Goal: Task Accomplishment & Management: Complete application form

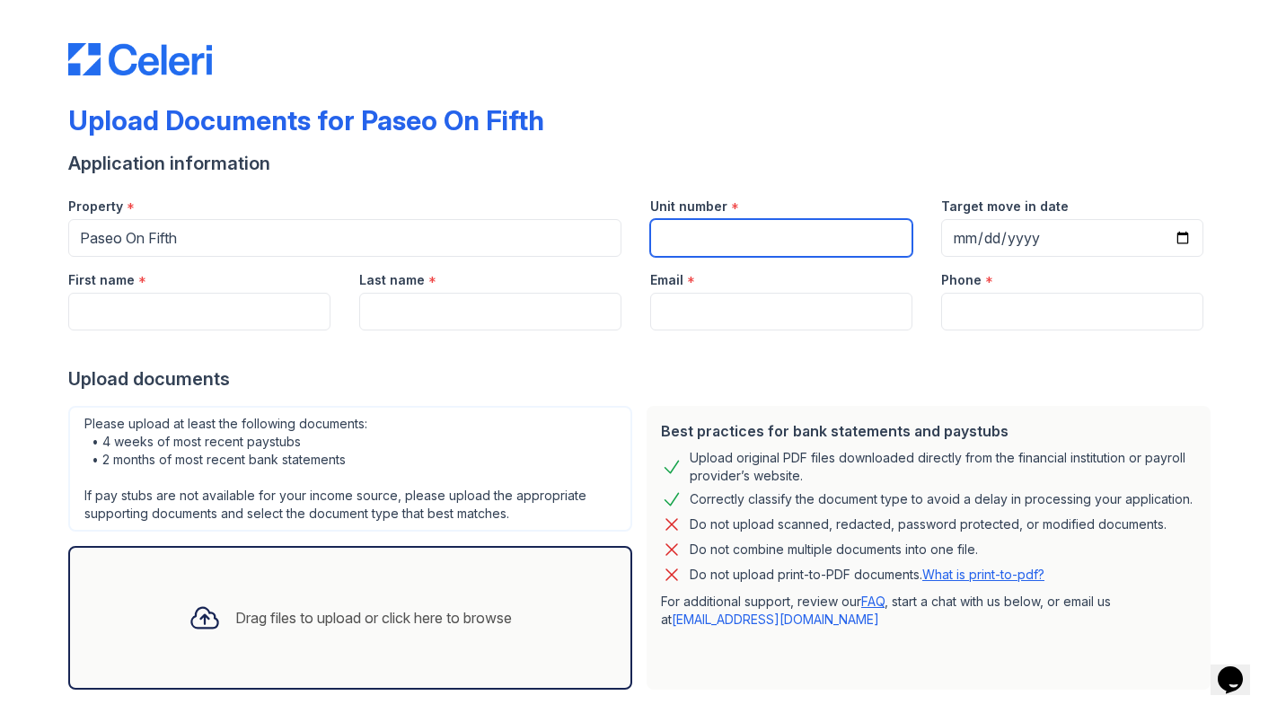
click at [684, 222] on input "Unit number" at bounding box center [781, 238] width 262 height 38
type input "S-316"
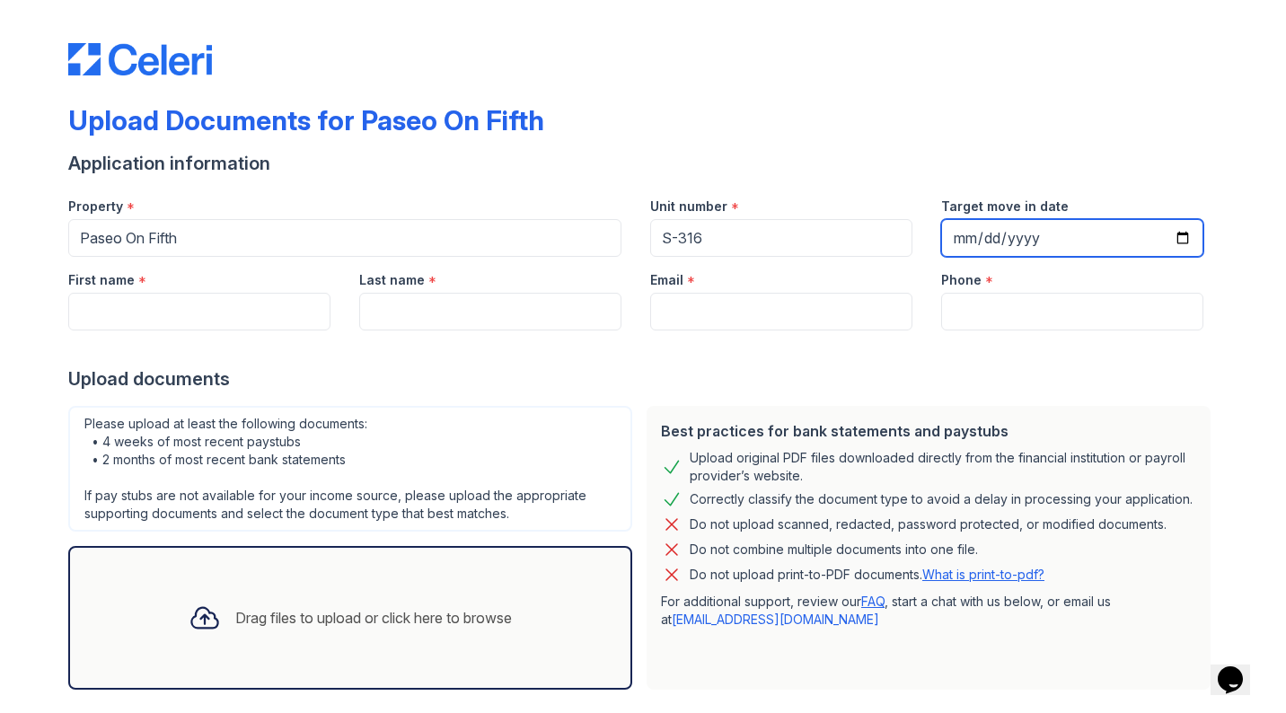
click at [949, 238] on input "Target move in date" at bounding box center [1072, 238] width 262 height 38
click at [991, 236] on input "Target move in date" at bounding box center [1072, 238] width 262 height 38
click at [1031, 235] on input "Target move in date" at bounding box center [1072, 238] width 262 height 38
type input "[DATE]"
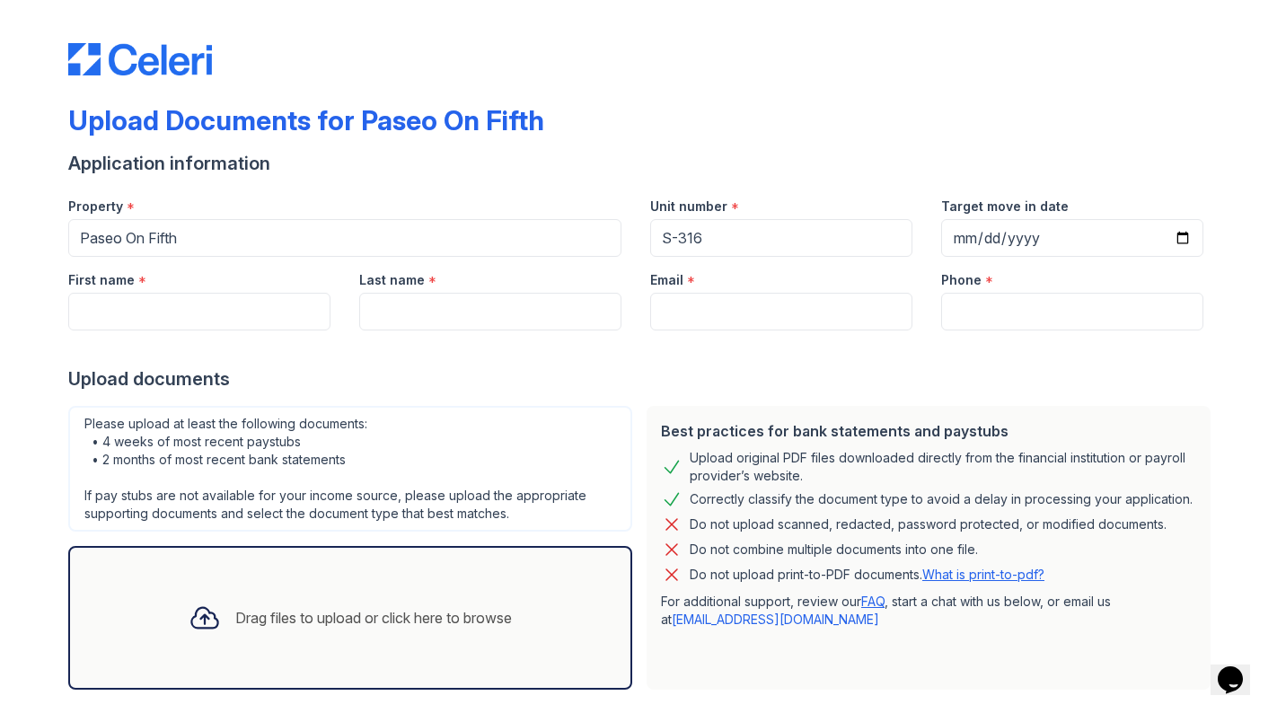
click at [922, 137] on div "Upload Documents for Paseo On Fifth" at bounding box center [642, 127] width 1149 height 47
type input "[PERSON_NAME]"
type input "S"
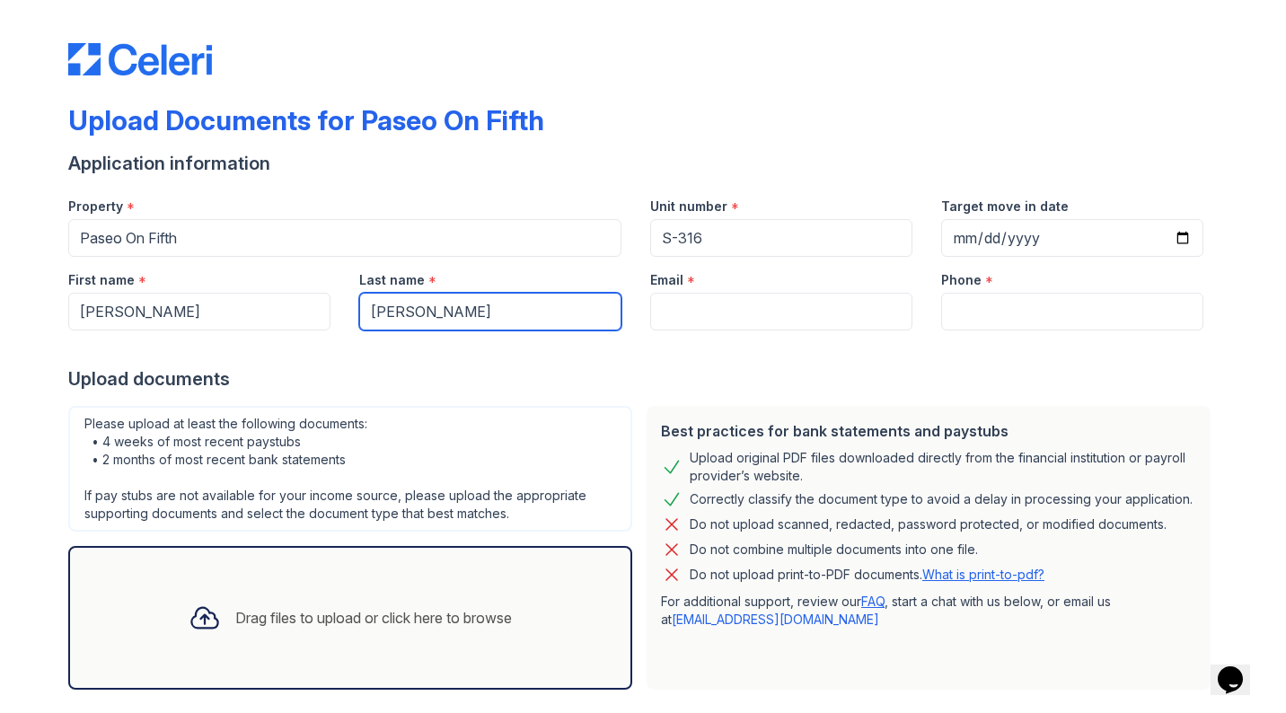
type input "[PERSON_NAME]"
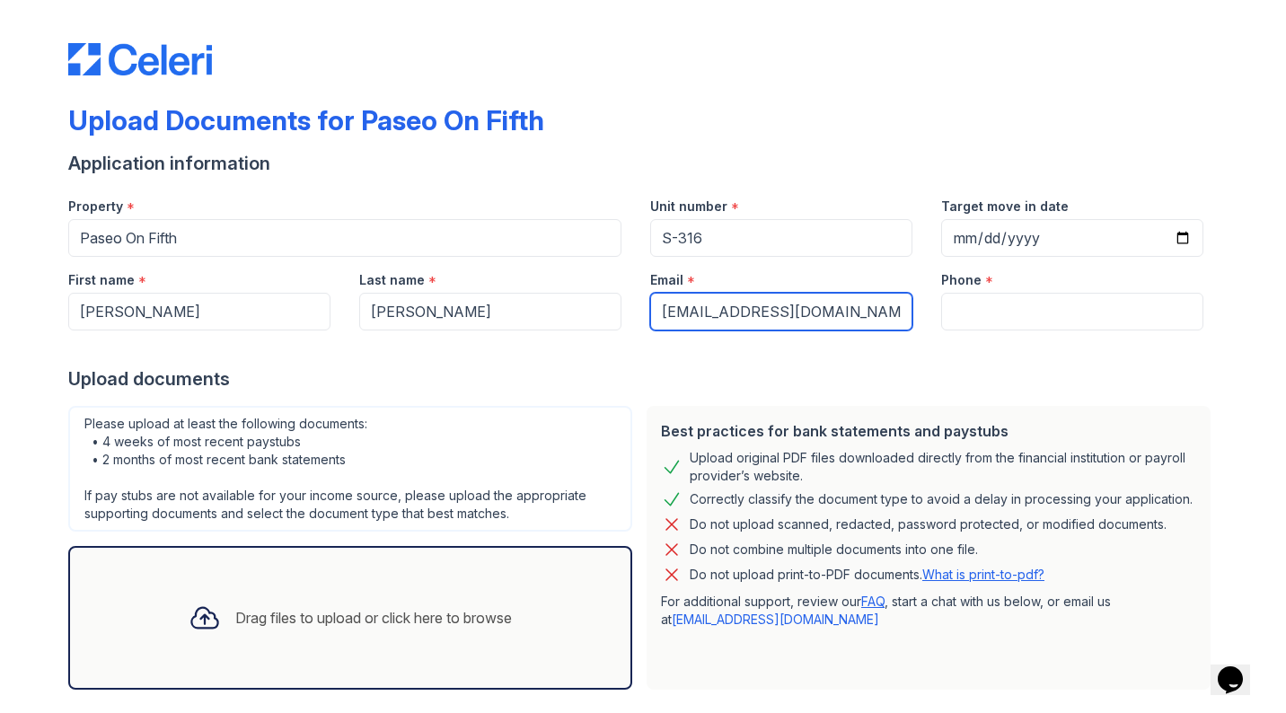
click at [817, 304] on input "[EMAIL_ADDRESS][DOMAIN_NAME]" at bounding box center [781, 312] width 262 height 38
type input "[EMAIL_ADDRESS][DOMAIN_NAME]"
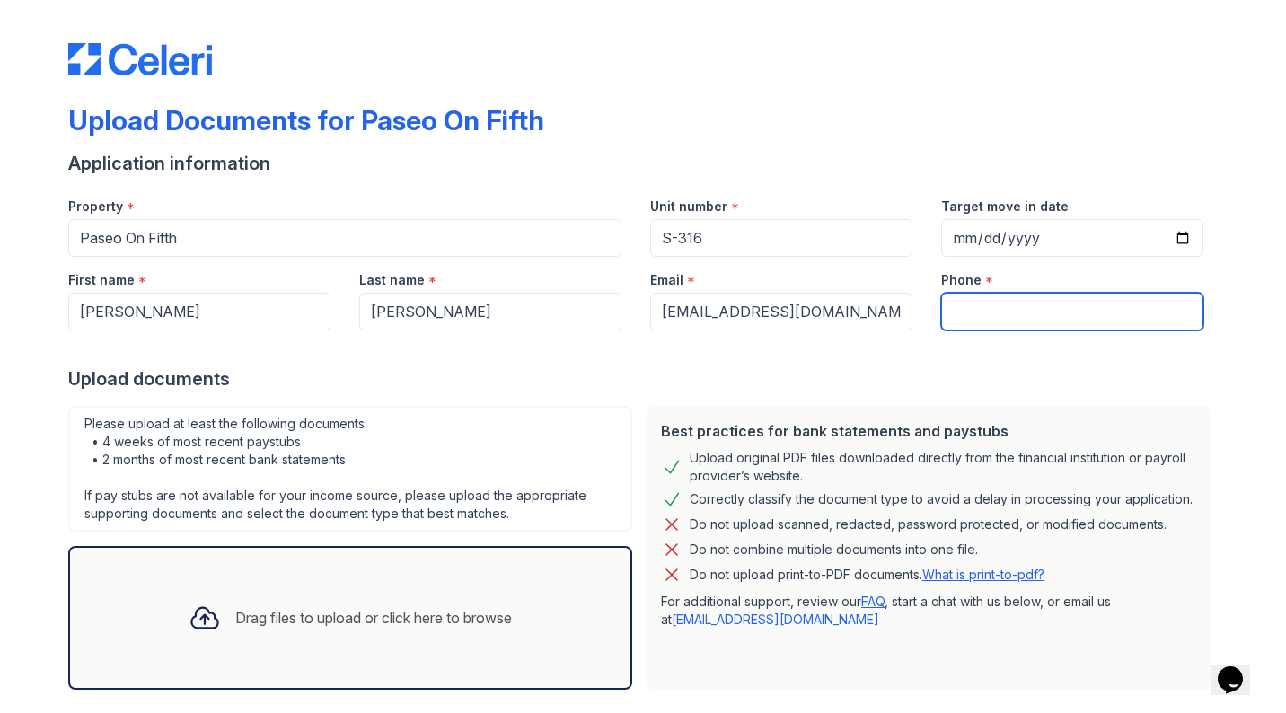
click at [1014, 314] on input "Phone" at bounding box center [1072, 312] width 262 height 38
type input "2488601975"
click at [865, 366] on div "Upload documents" at bounding box center [642, 378] width 1149 height 25
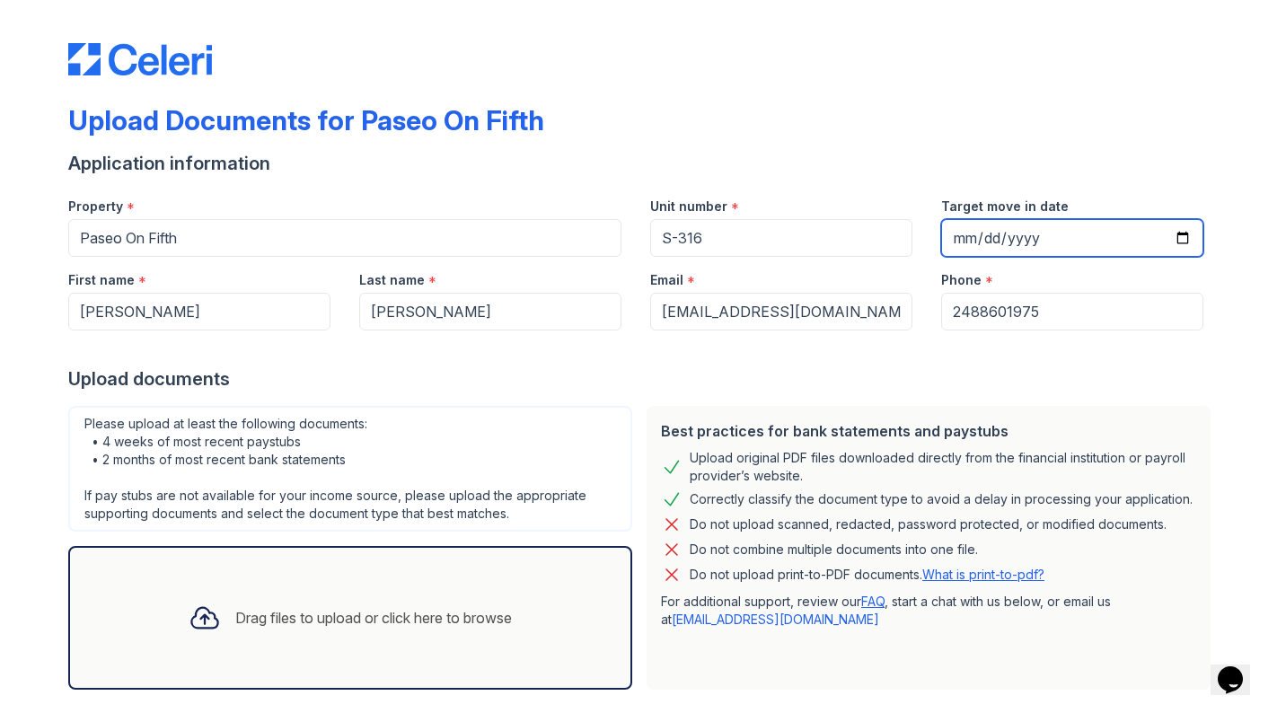
click at [998, 242] on input "[DATE]" at bounding box center [1072, 238] width 262 height 38
type input "[DATE]"
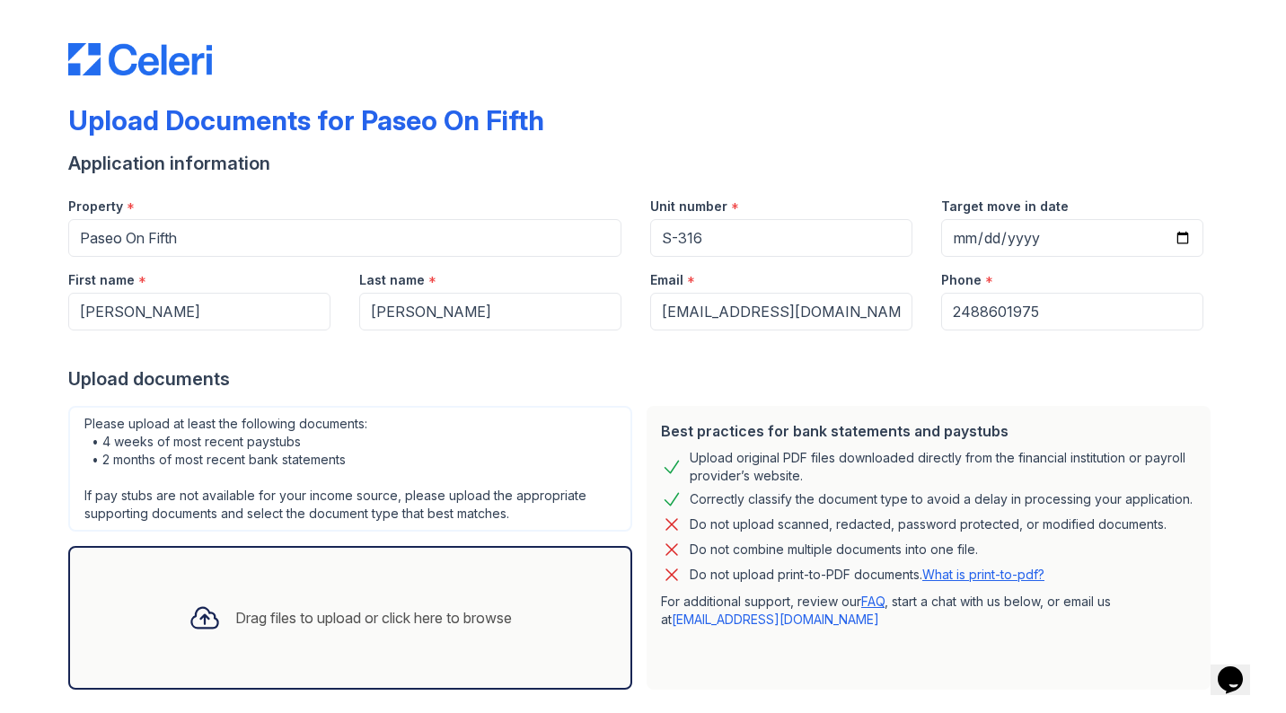
click at [954, 176] on form "Application information Property * Paseo On Fifth Unit number * S-316 Target mo…" at bounding box center [642, 458] width 1149 height 614
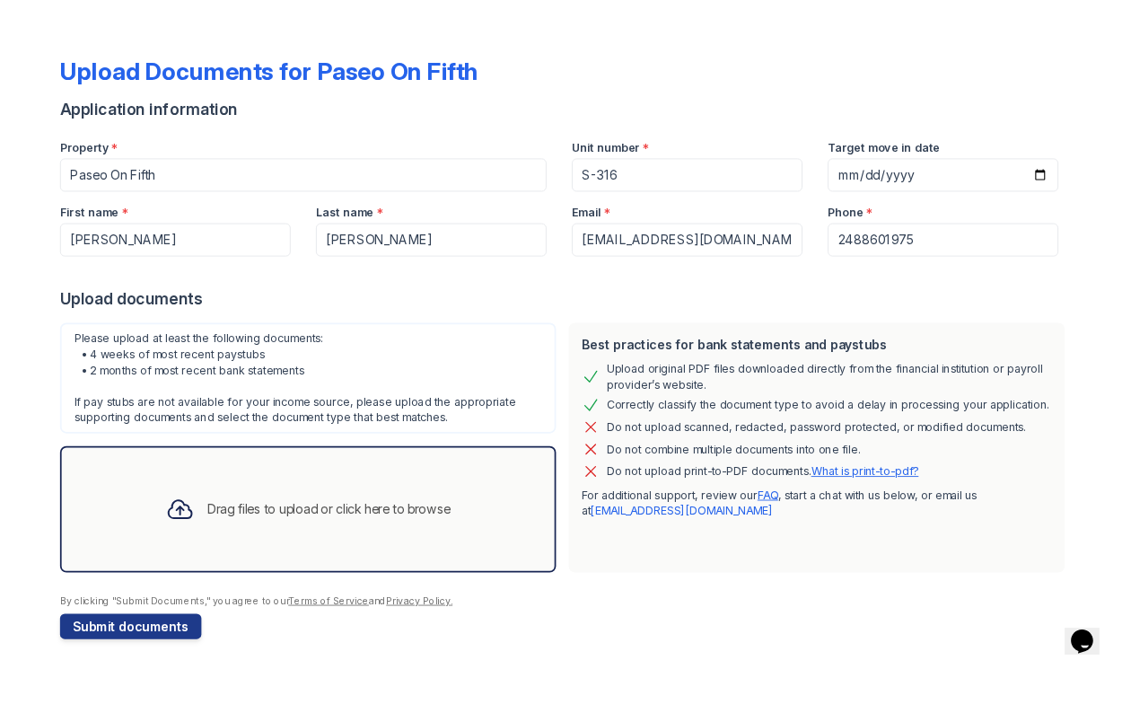
scroll to position [88, 0]
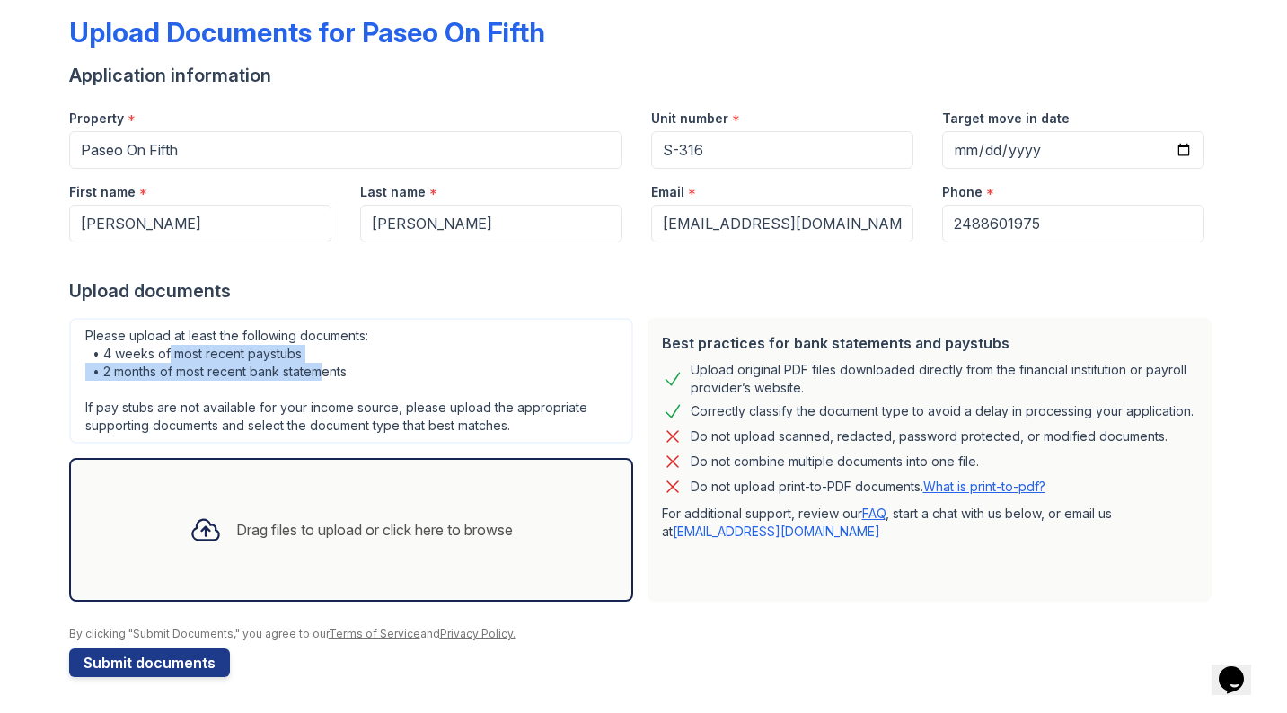
drag, startPoint x: 323, startPoint y: 368, endPoint x: 170, endPoint y: 353, distance: 154.3
click at [170, 354] on div "Please upload at least the following documents: • 4 weeks of most recent paystu…" at bounding box center [351, 381] width 564 height 126
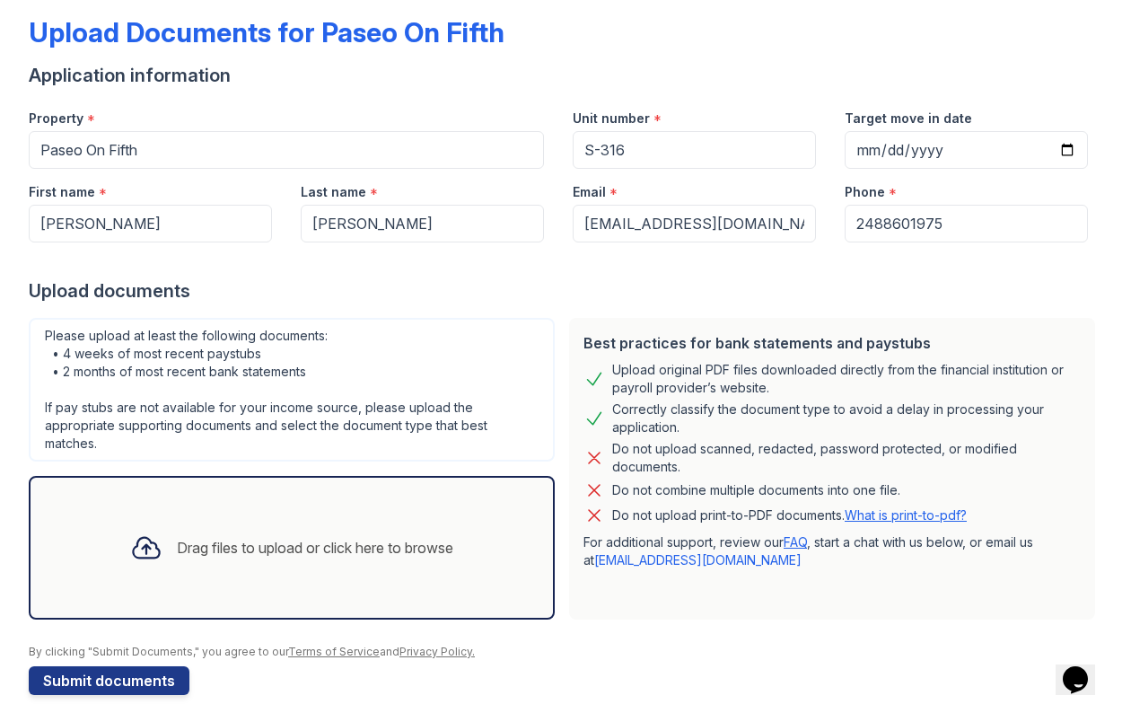
click at [427, 373] on div "Please upload at least the following documents: • 4 weeks of most recent paystu…" at bounding box center [292, 390] width 526 height 144
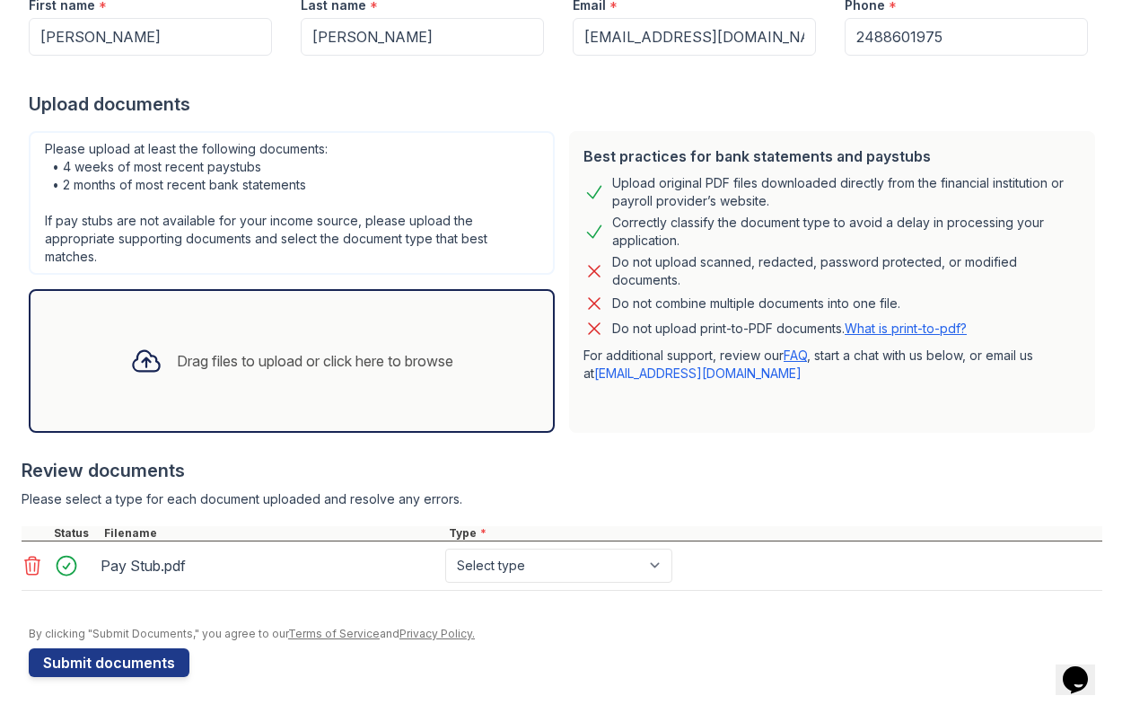
scroll to position [275, 0]
select select "paystub"
click at [300, 471] on div "Review documents" at bounding box center [562, 470] width 1081 height 25
click at [465, 212] on div "Please upload at least the following documents: • 4 weeks of most recent paystu…" at bounding box center [292, 203] width 526 height 144
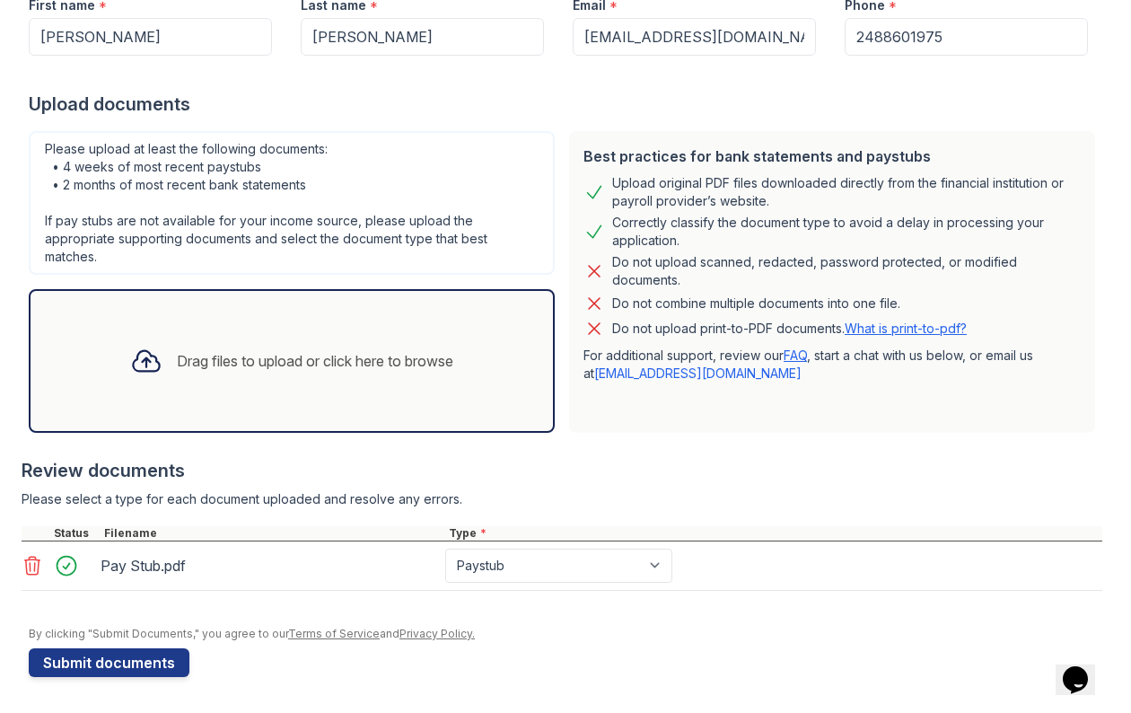
scroll to position [275, 0]
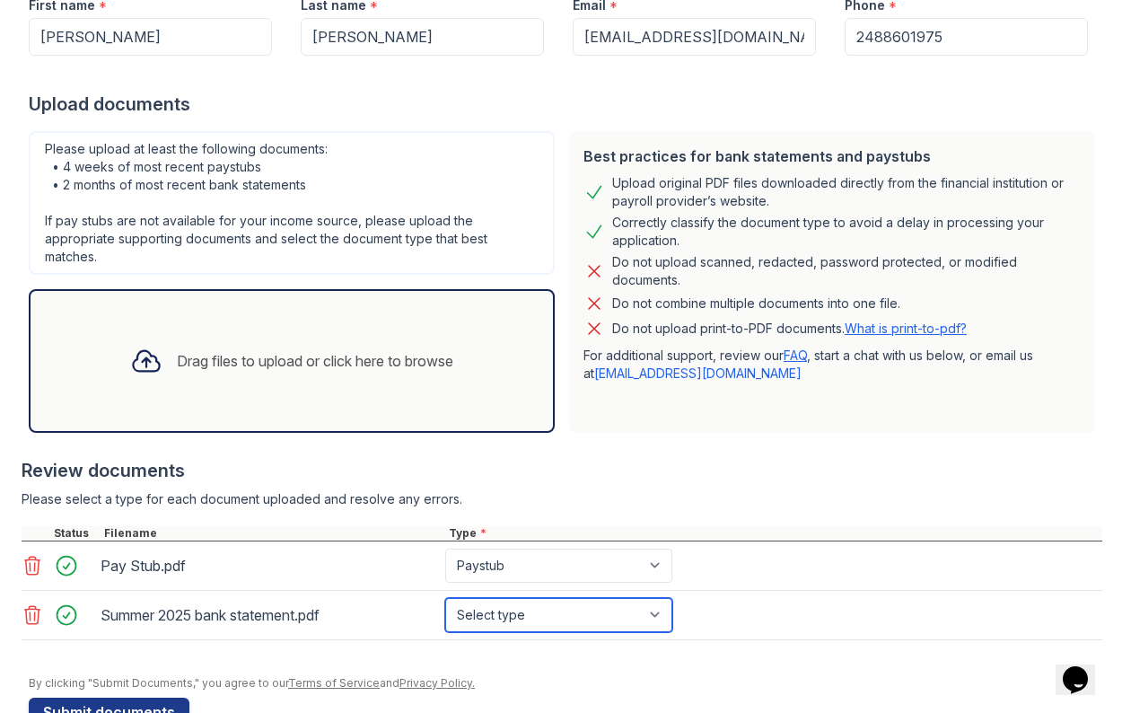
select select "bank_statement"
click at [724, 655] on div at bounding box center [562, 649] width 1081 height 18
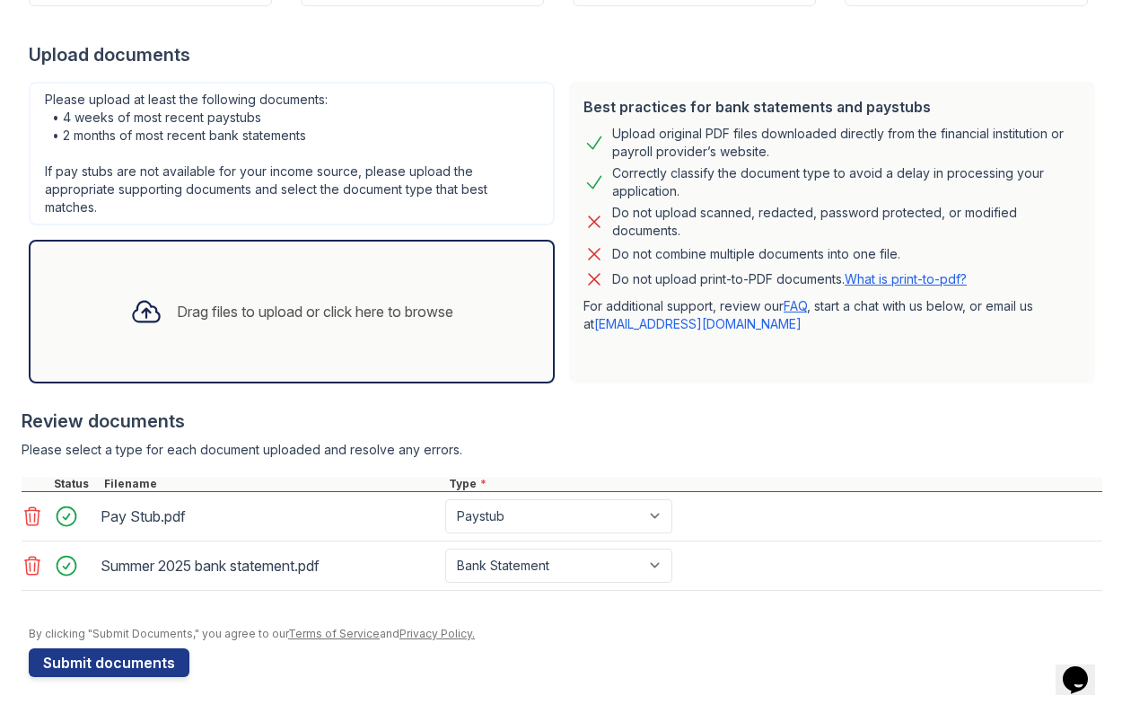
scroll to position [324, 0]
click at [371, 463] on div at bounding box center [562, 468] width 1081 height 18
click at [31, 570] on icon at bounding box center [32, 566] width 15 height 18
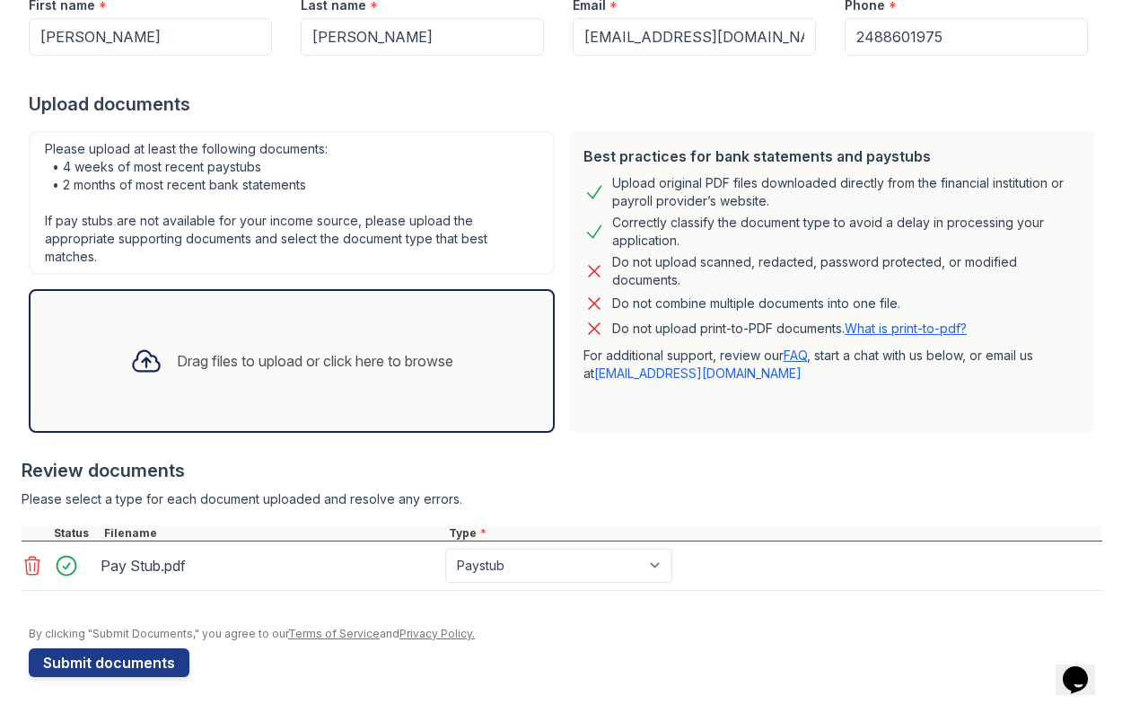
scroll to position [0, 0]
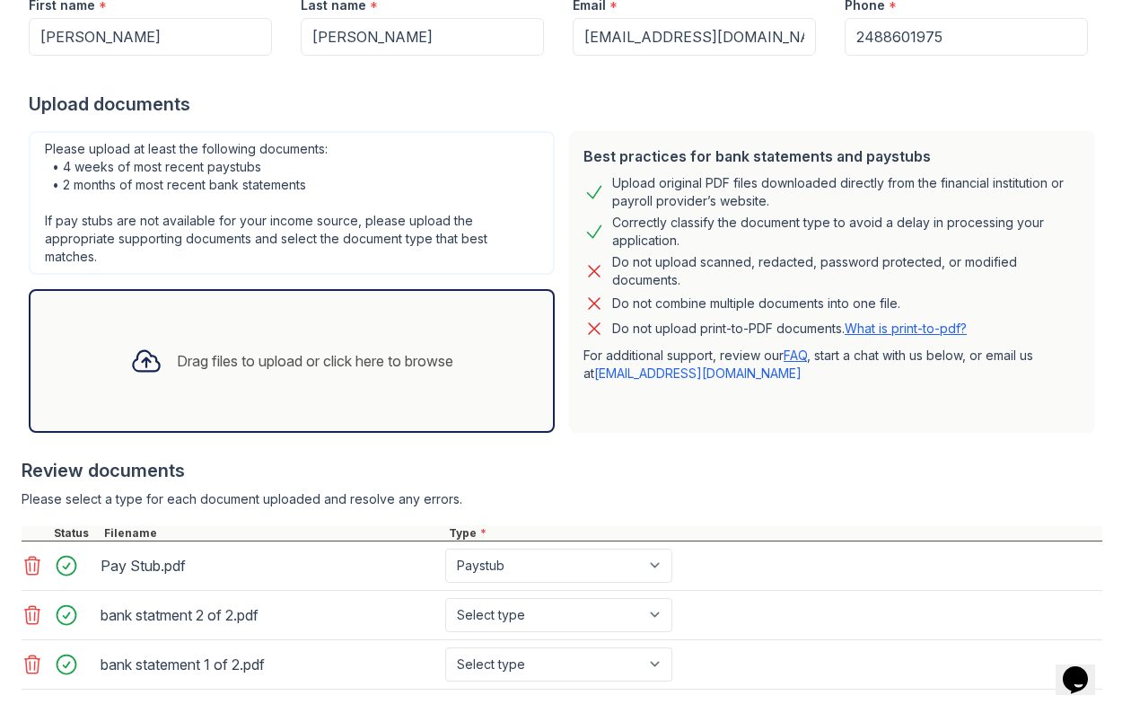
click at [26, 616] on icon at bounding box center [32, 615] width 15 height 18
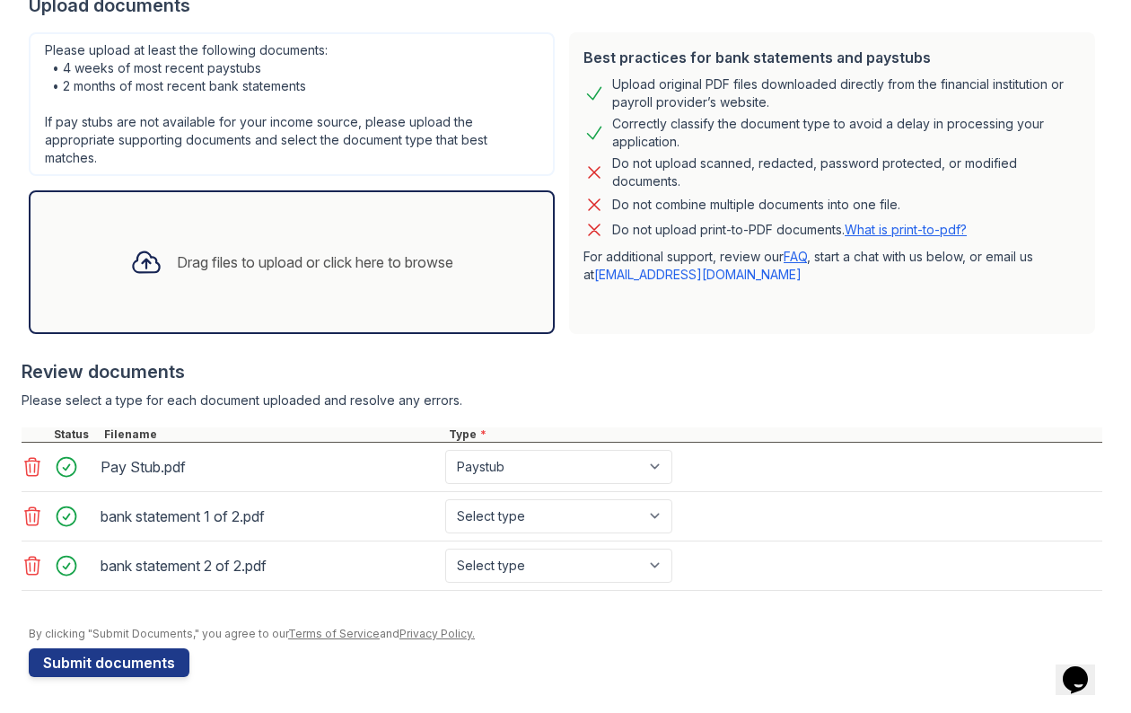
scroll to position [374, 0]
select select "bank_statement"
click at [559, 616] on div at bounding box center [566, 618] width 1074 height 18
click at [101, 665] on button "Submit documents" at bounding box center [109, 662] width 161 height 29
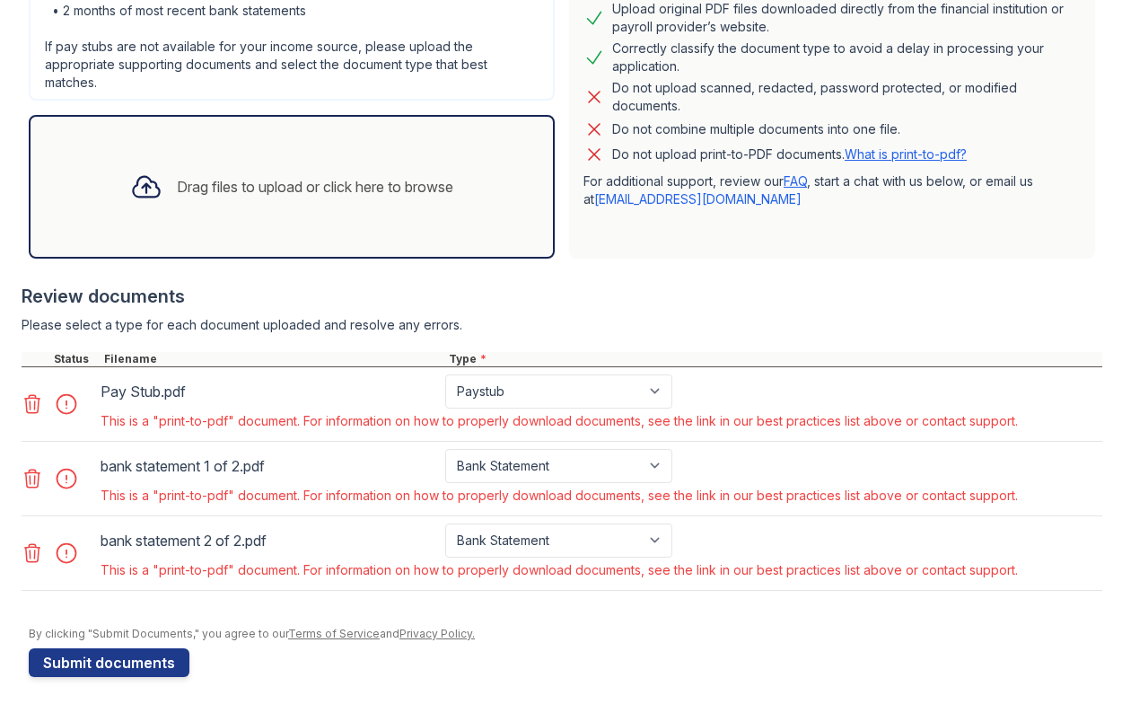
scroll to position [499, 0]
click at [100, 663] on button "Submit documents" at bounding box center [109, 662] width 161 height 29
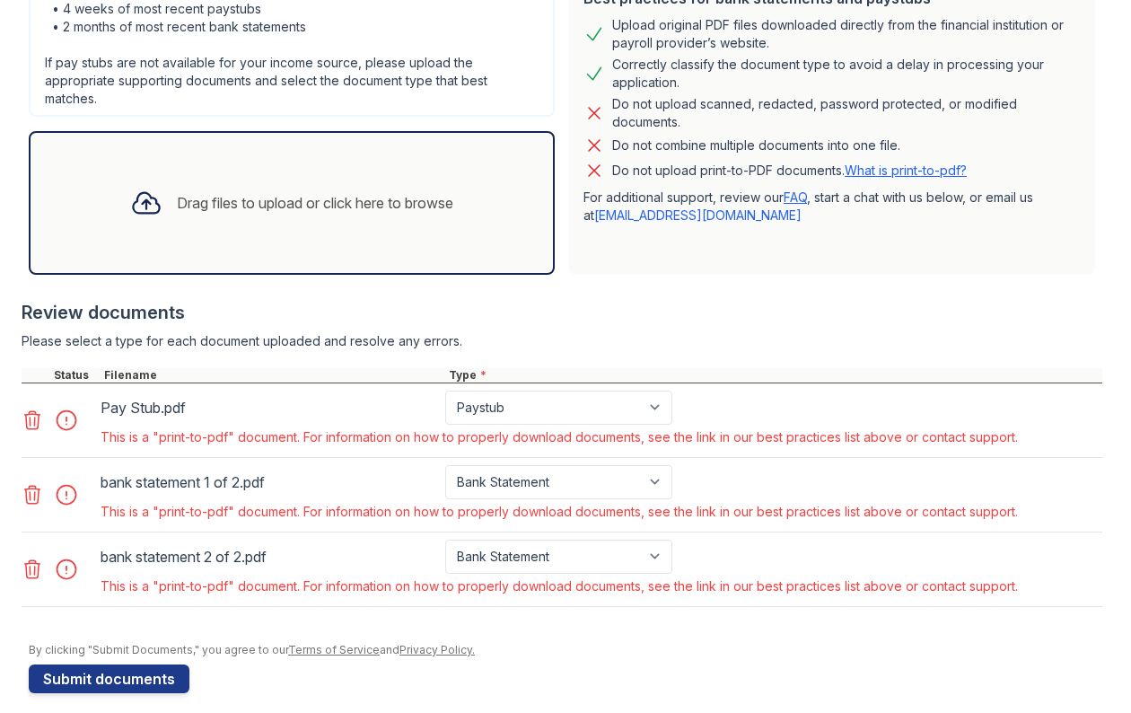
scroll to position [477, 0]
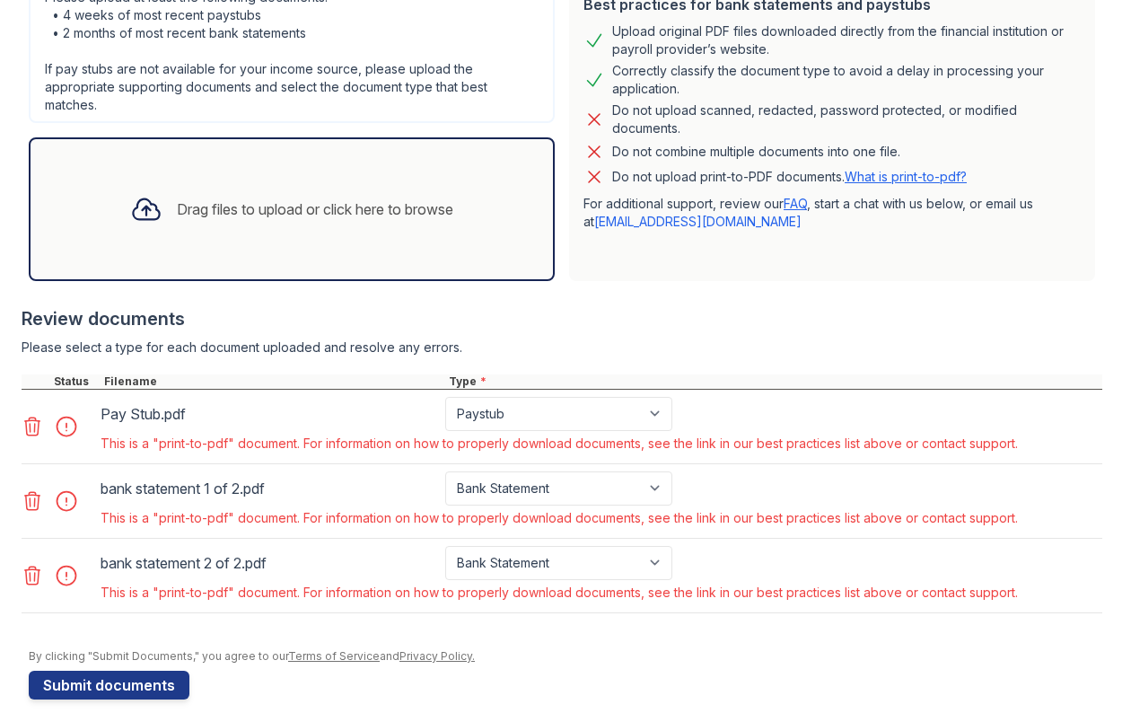
click at [875, 182] on link "What is print-to-pdf?" at bounding box center [906, 176] width 122 height 15
click at [31, 431] on icon at bounding box center [33, 427] width 22 height 22
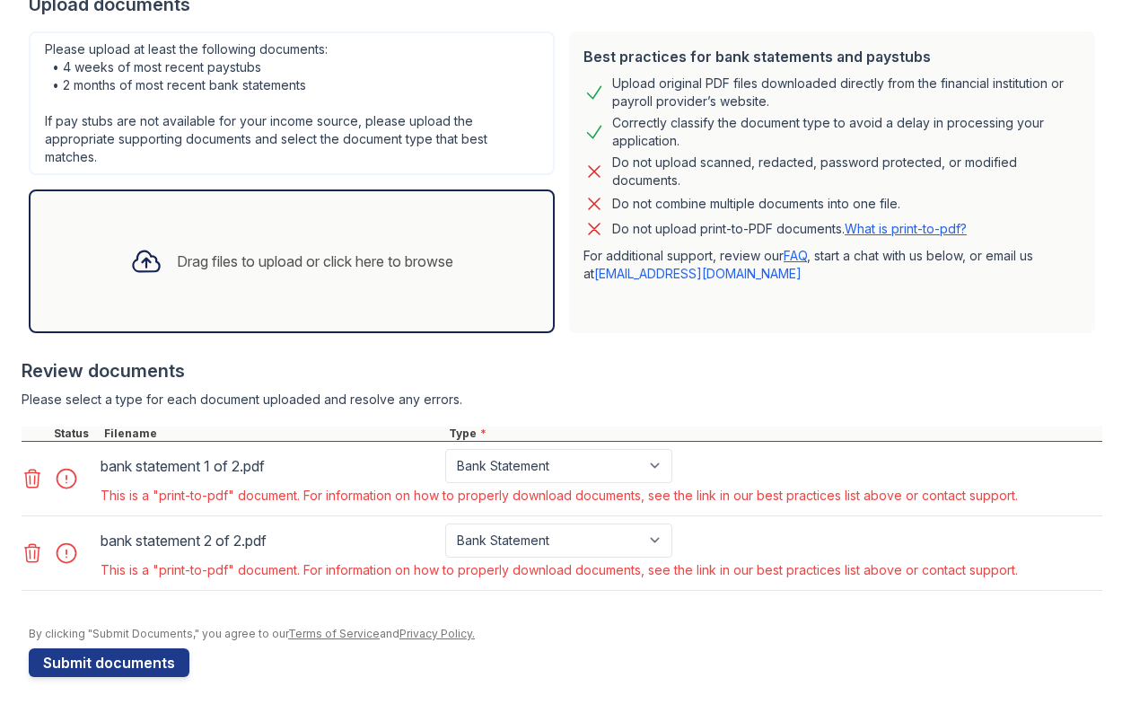
click at [31, 479] on icon at bounding box center [33, 479] width 22 height 22
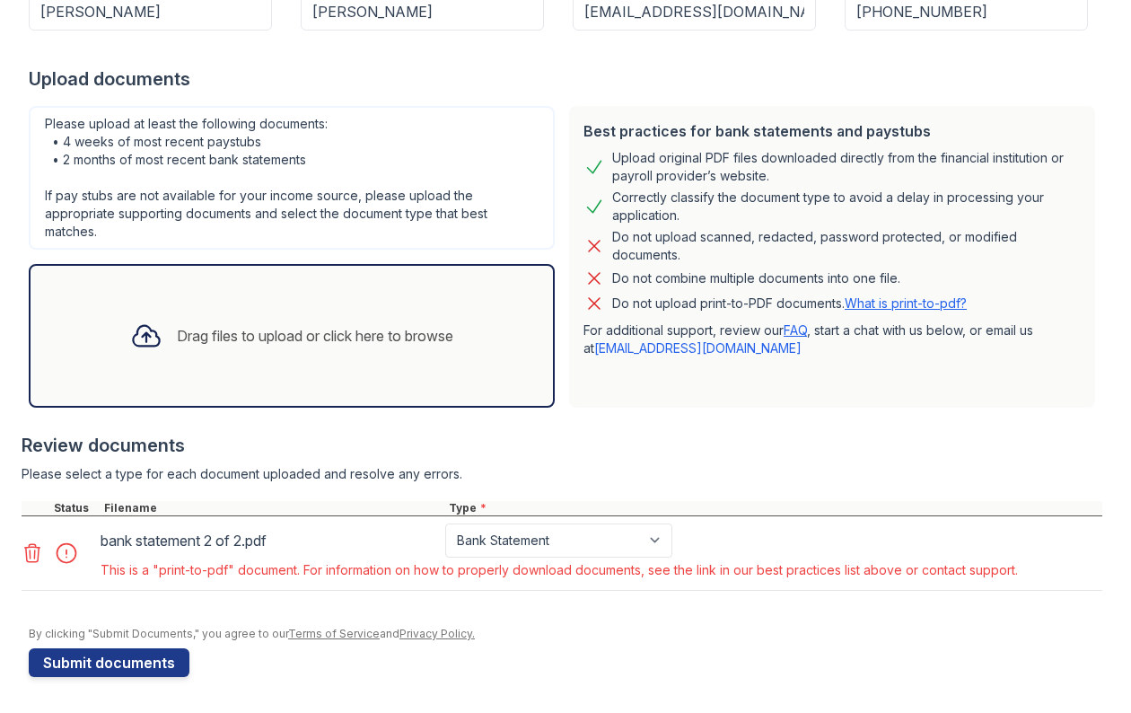
click at [33, 556] on icon at bounding box center [33, 553] width 22 height 22
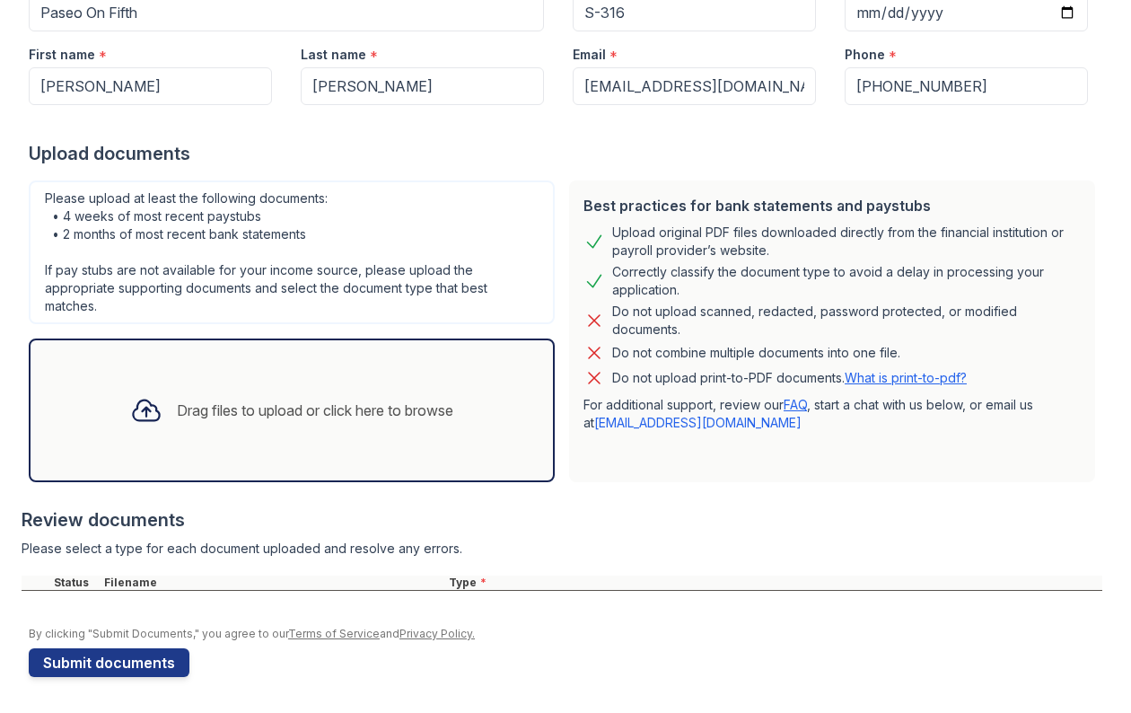
scroll to position [276, 0]
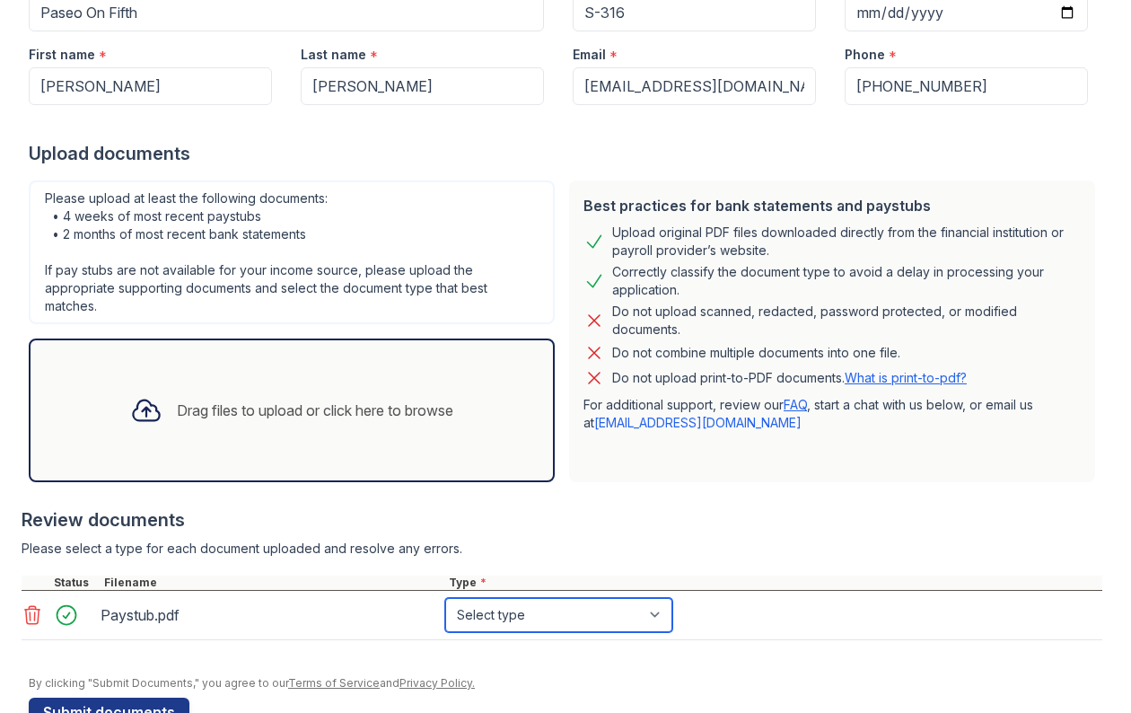
select select "paystub"
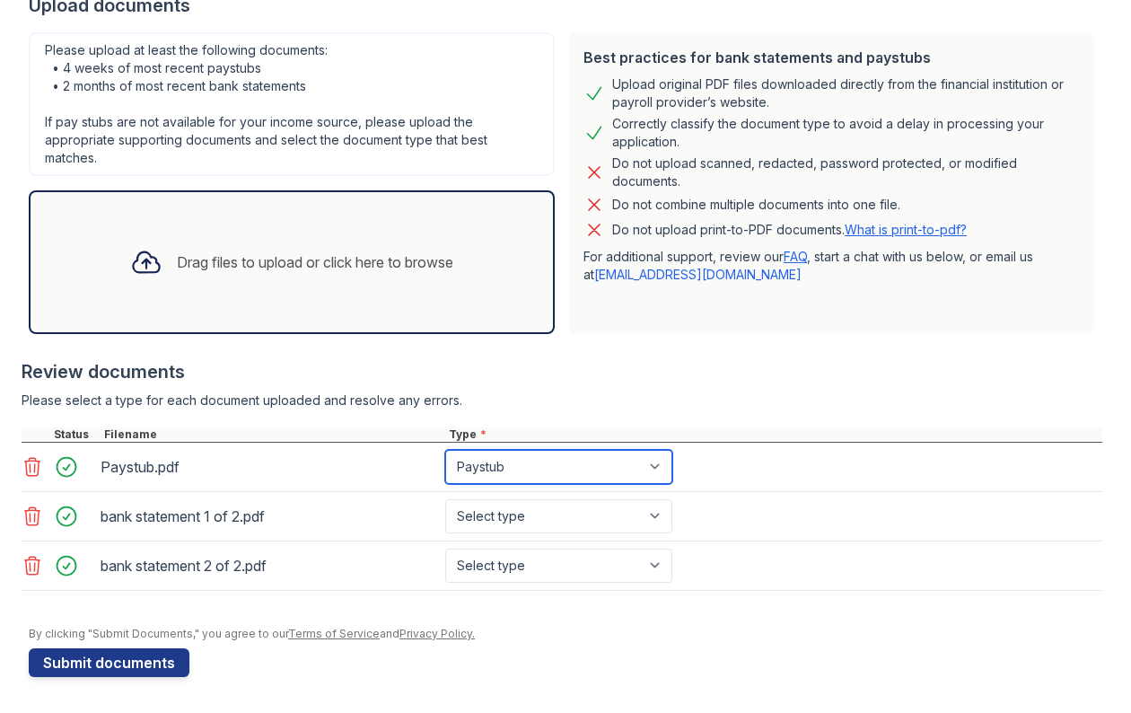
scroll to position [424, 0]
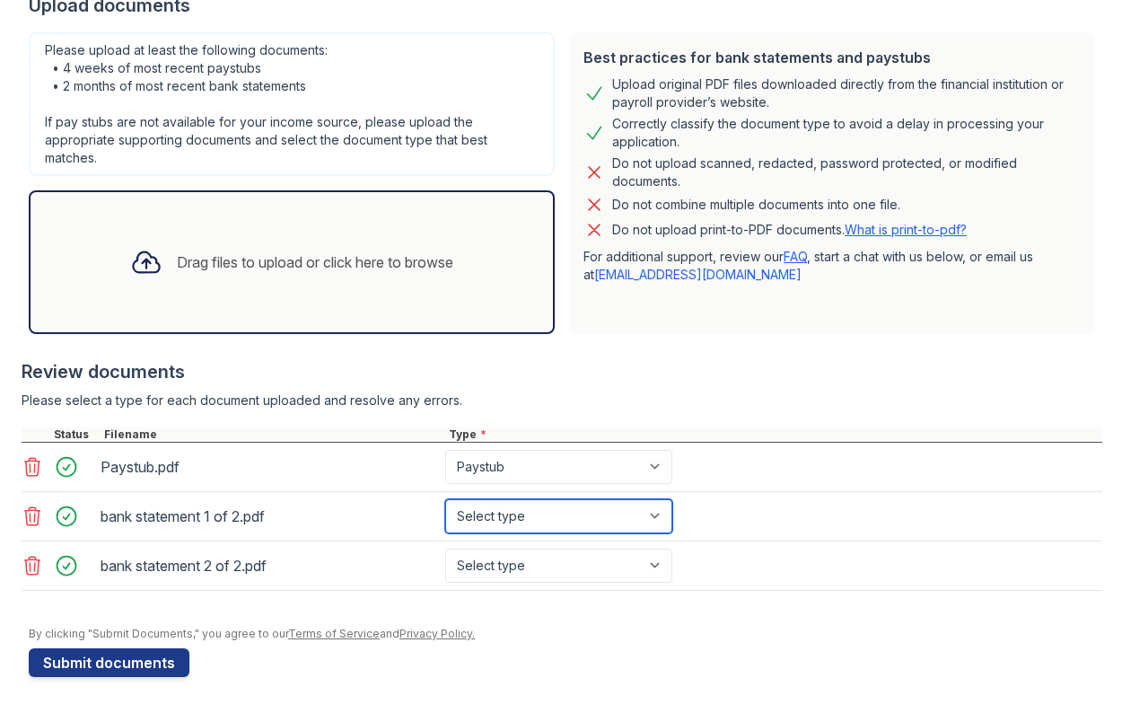
select select "bank_statement"
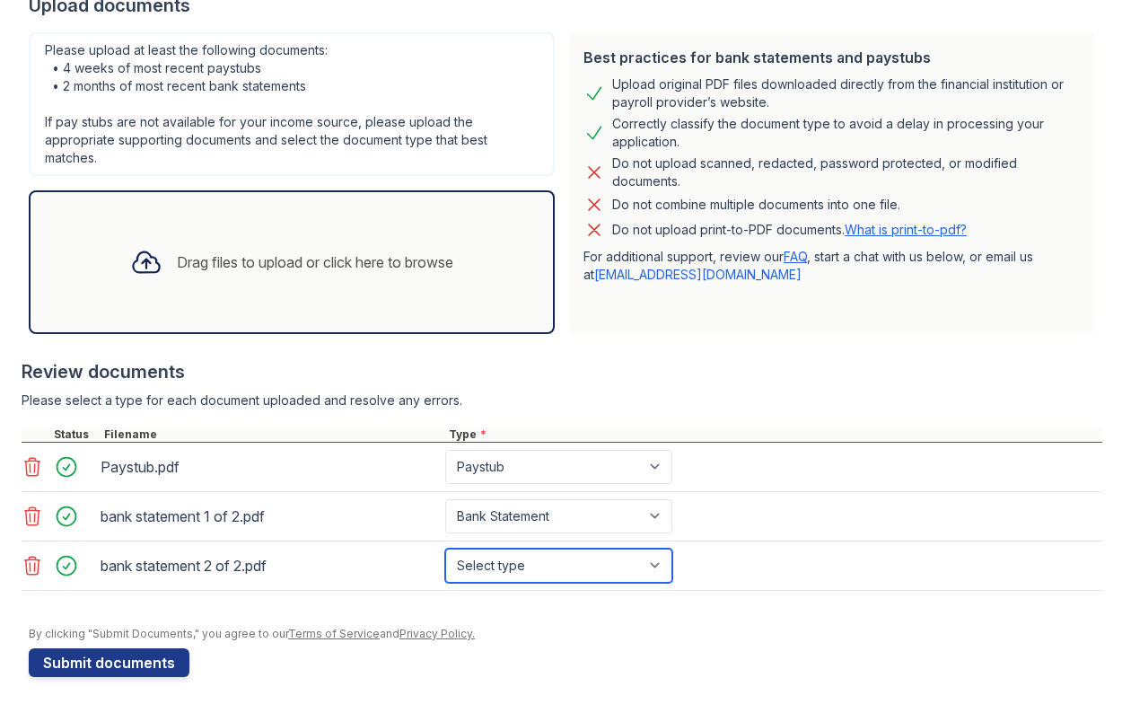
select select "bank_statement"
click at [374, 534] on div "bank statement 1 of 2.pdf Select type Paystub Bank Statement Offer Letter Tax D…" at bounding box center [562, 516] width 1081 height 49
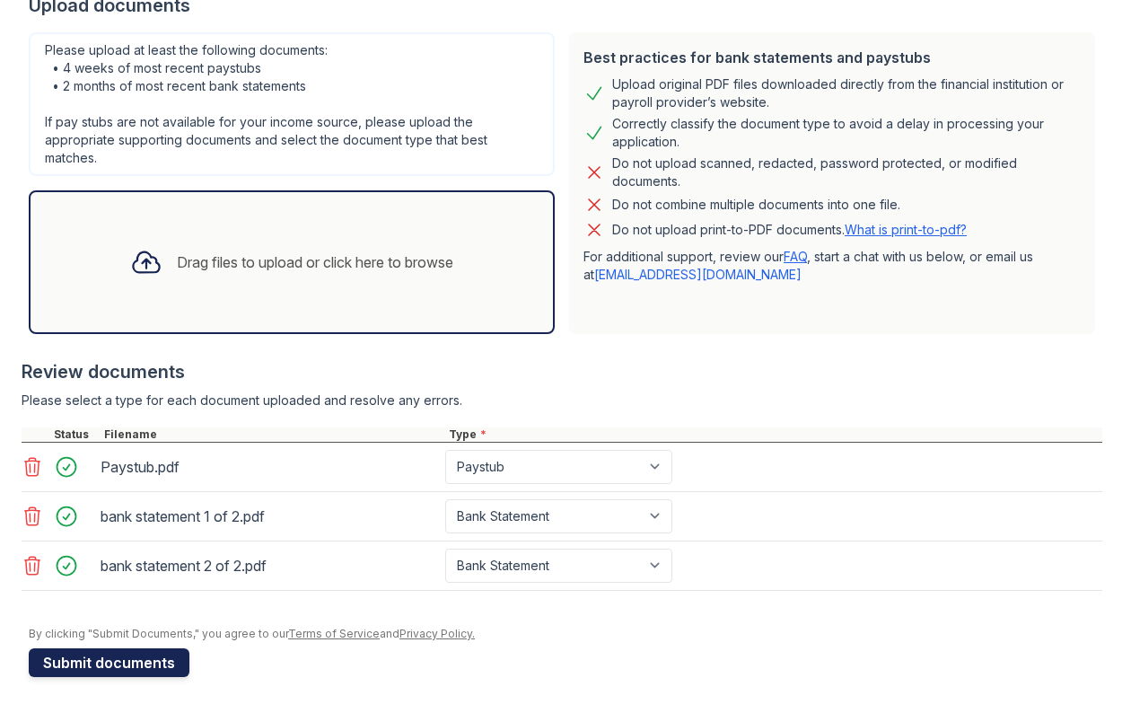
click at [122, 666] on button "Submit documents" at bounding box center [109, 662] width 161 height 29
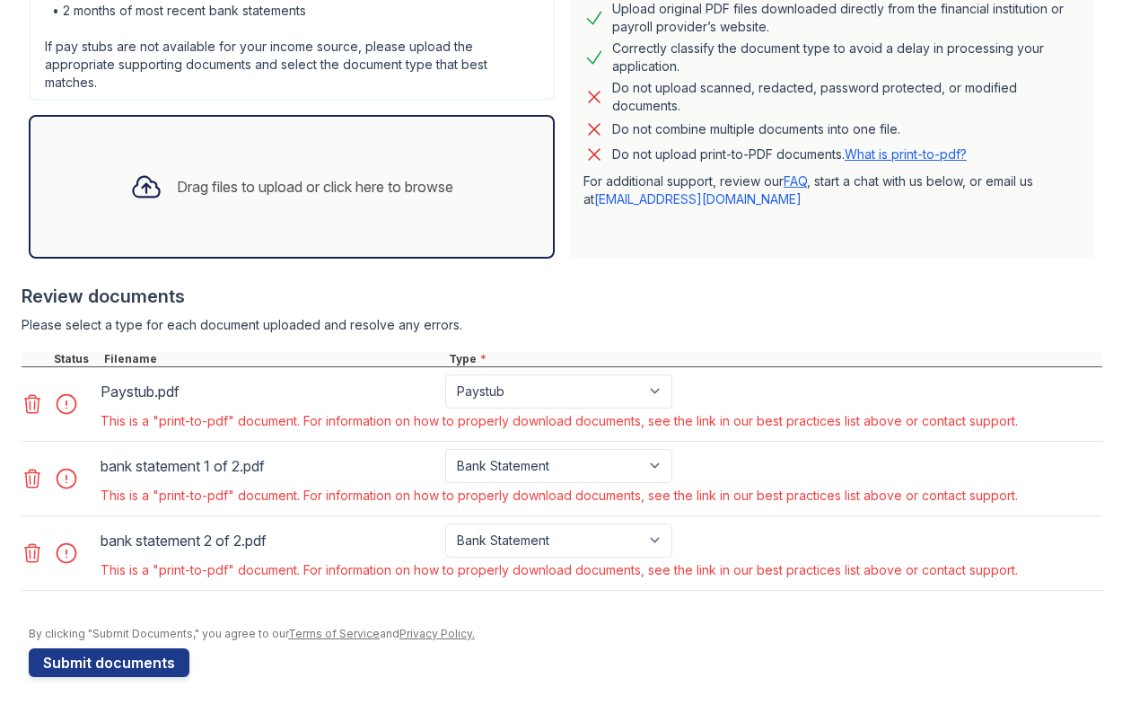
scroll to position [499, 0]
click at [32, 401] on icon at bounding box center [33, 404] width 22 height 22
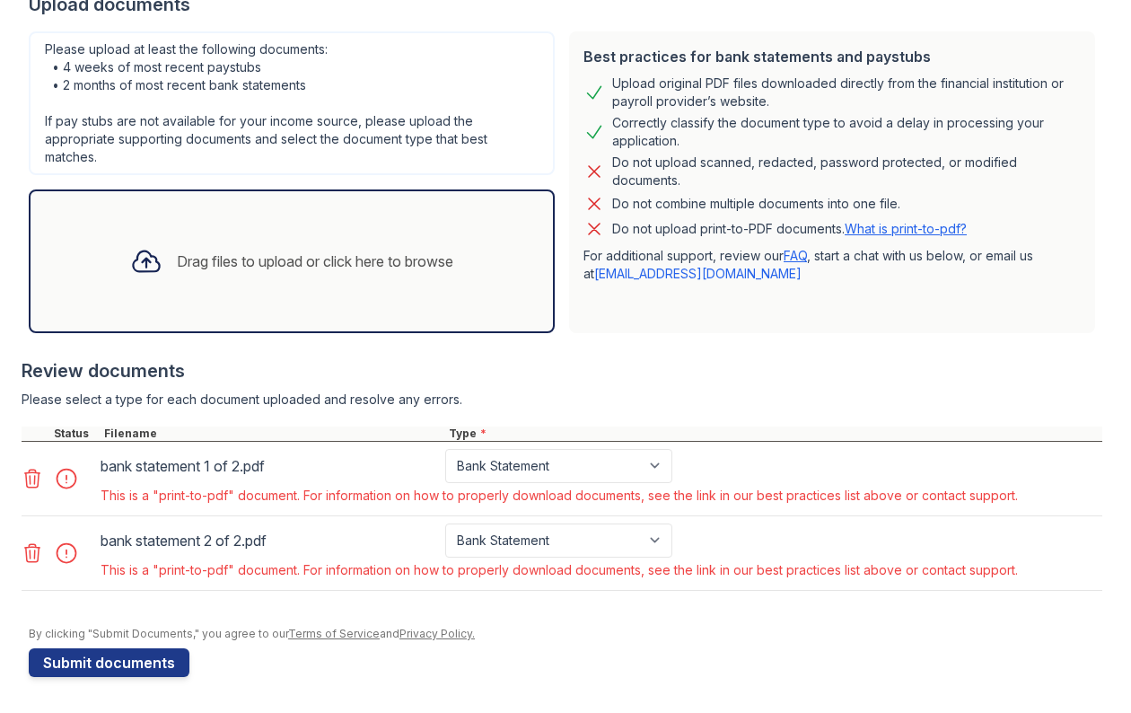
click at [38, 478] on icon at bounding box center [33, 479] width 22 height 22
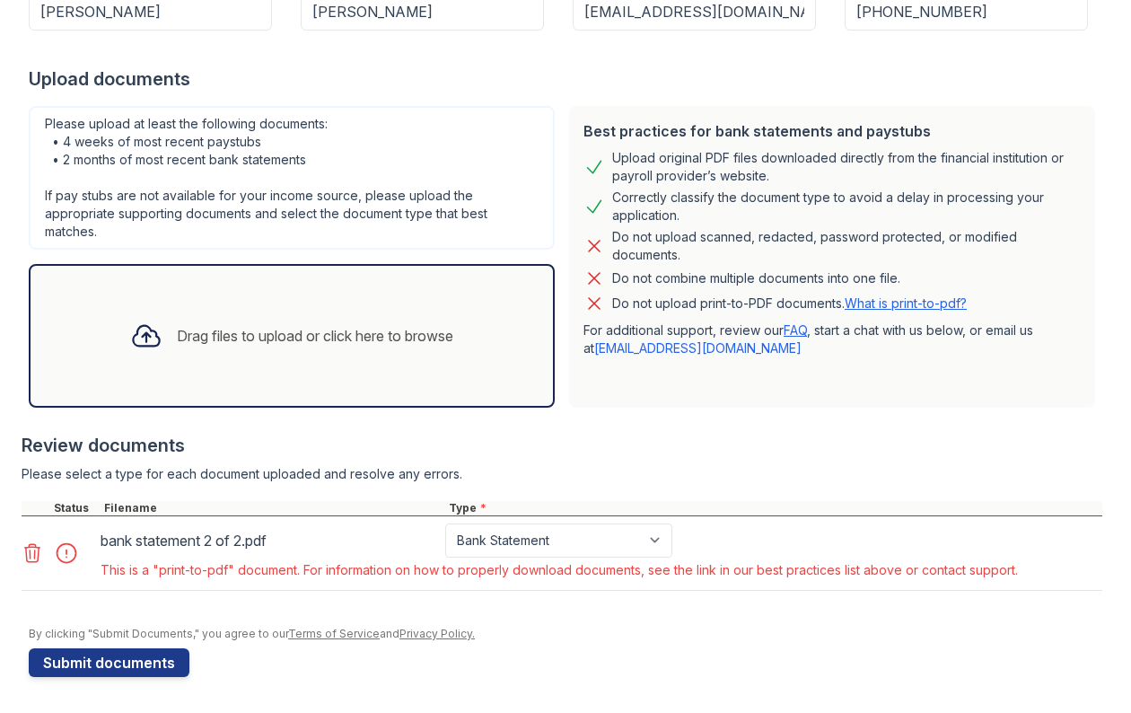
click at [35, 550] on icon at bounding box center [33, 553] width 22 height 22
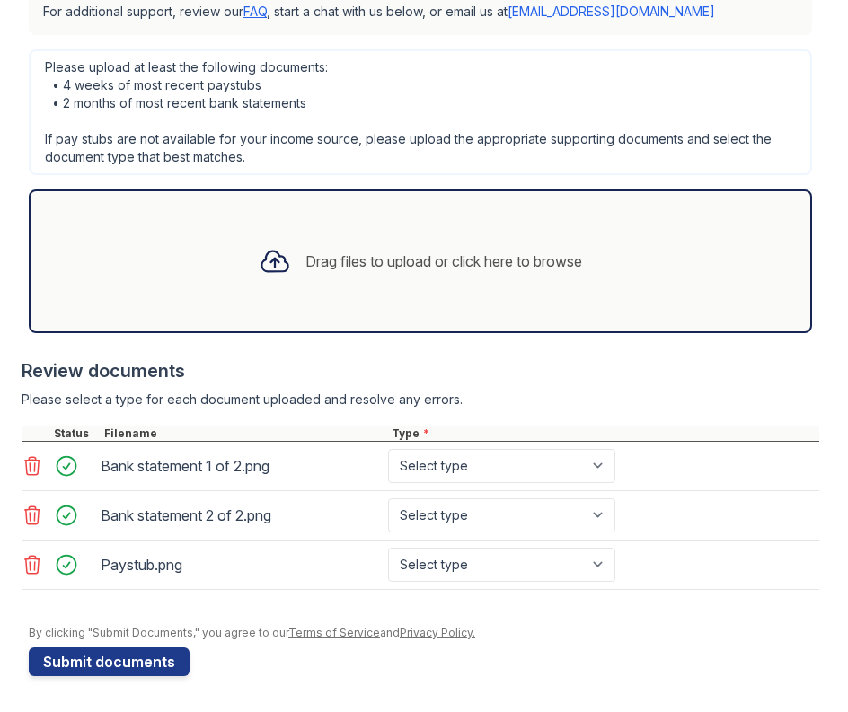
scroll to position [626, 0]
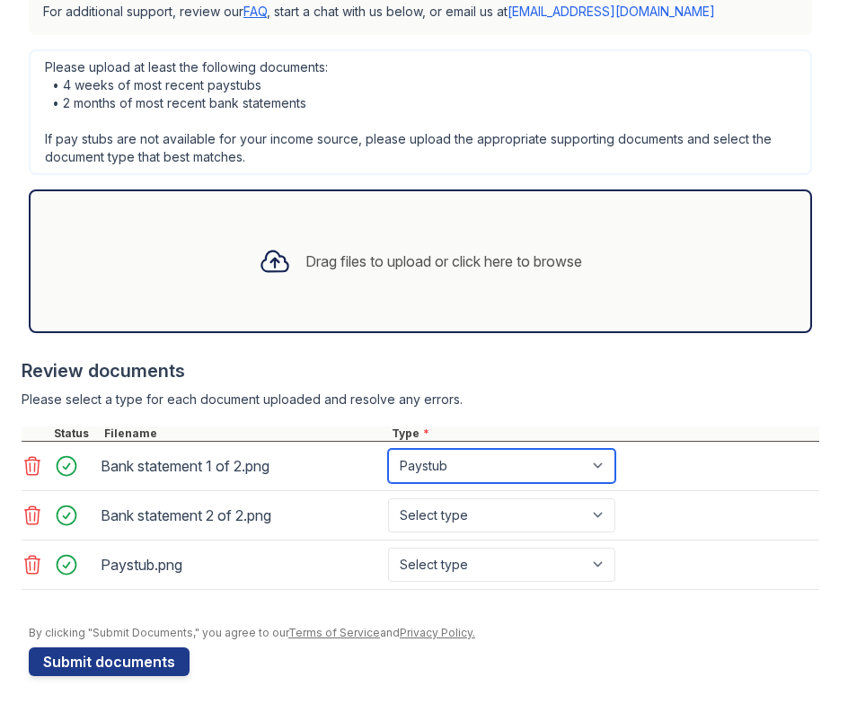
select select "bank_statement"
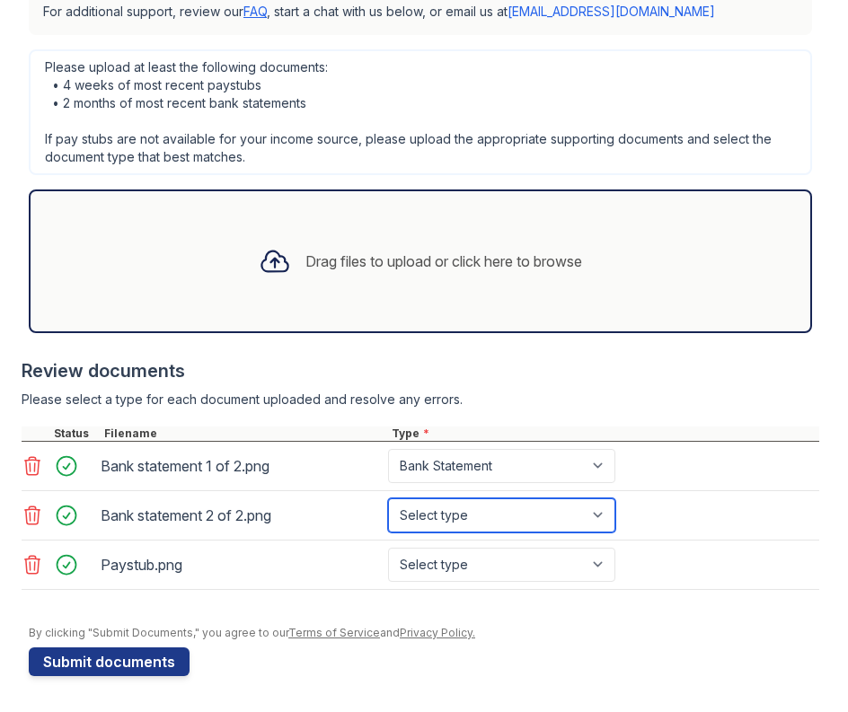
select select "bank_statement"
click at [447, 544] on div "Paystub.png Select type Paystub Bank Statement Offer Letter Tax Documents Benef…" at bounding box center [420, 565] width 797 height 49
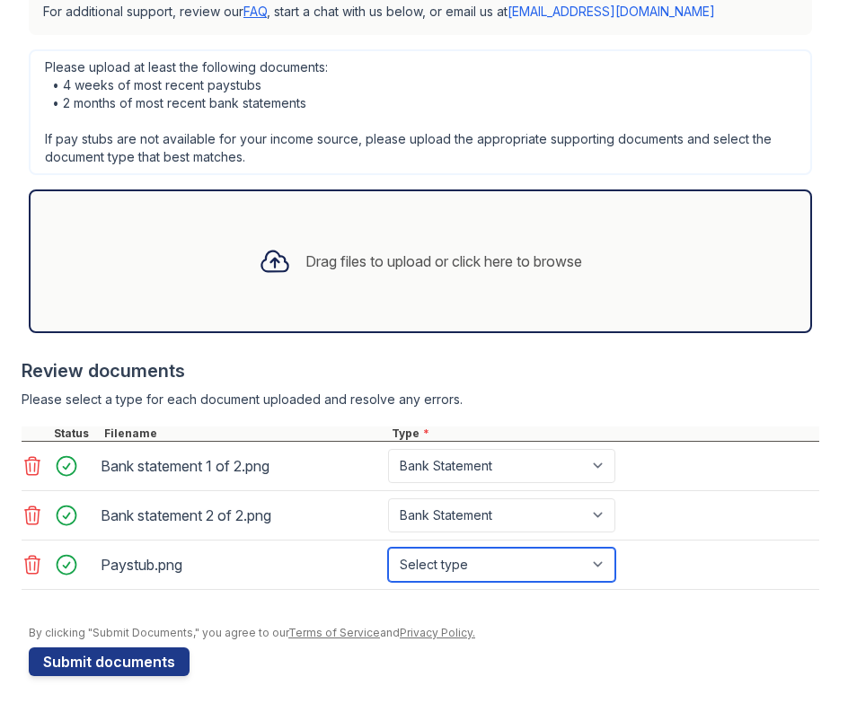
select select "paystub"
click at [319, 577] on div "Paystub.png" at bounding box center [241, 564] width 280 height 29
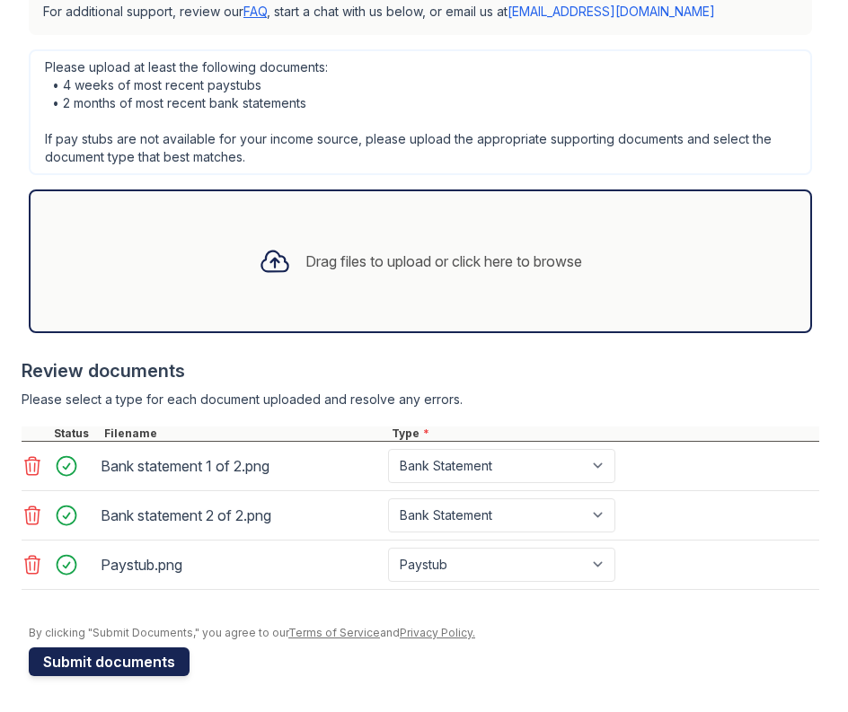
click at [136, 661] on button "Submit documents" at bounding box center [109, 661] width 161 height 29
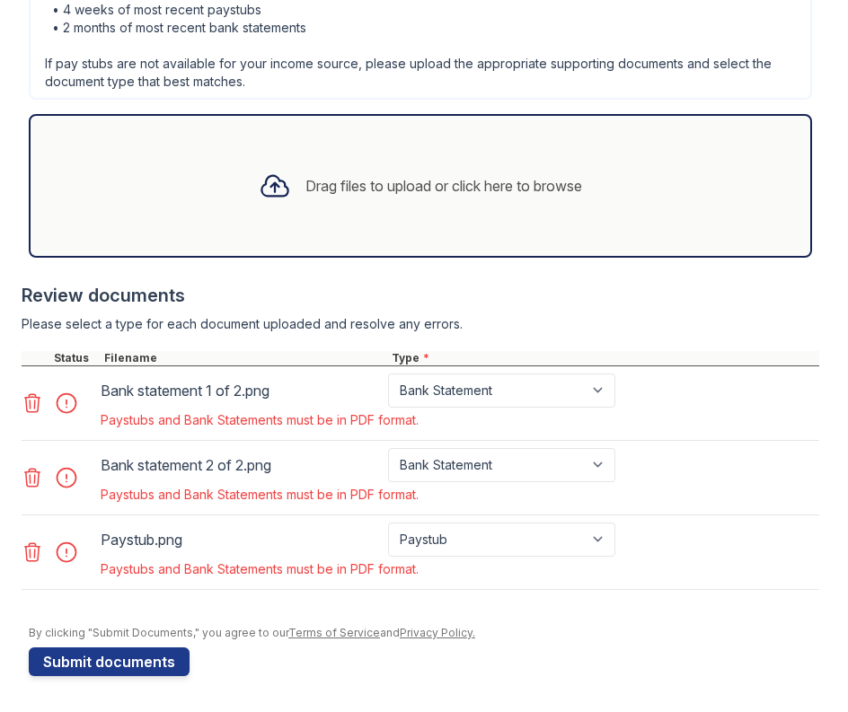
scroll to position [701, 0]
click at [37, 553] on icon at bounding box center [33, 552] width 22 height 22
click at [37, 488] on icon at bounding box center [33, 478] width 22 height 22
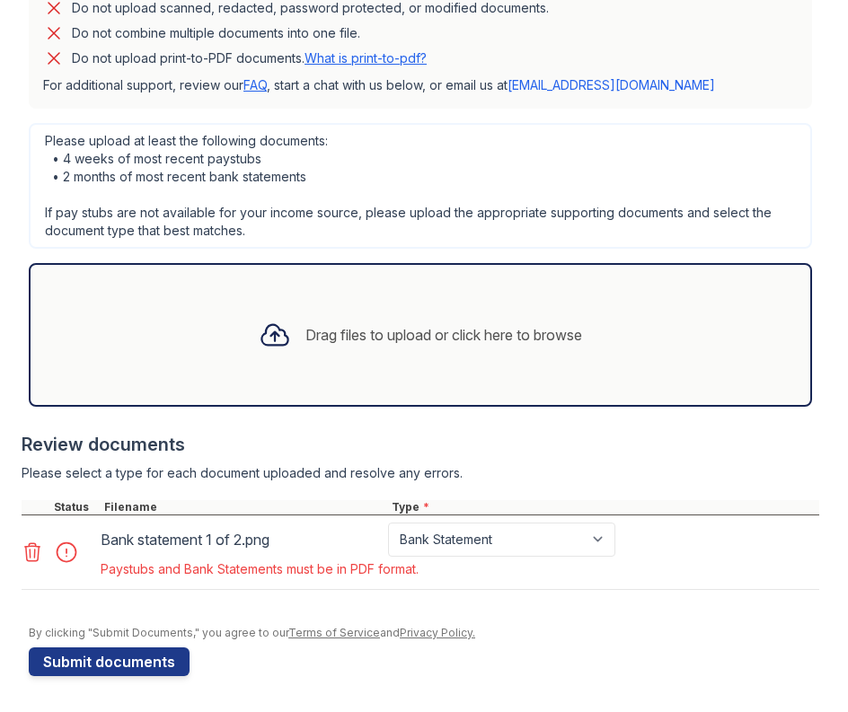
click at [35, 553] on icon at bounding box center [32, 552] width 15 height 18
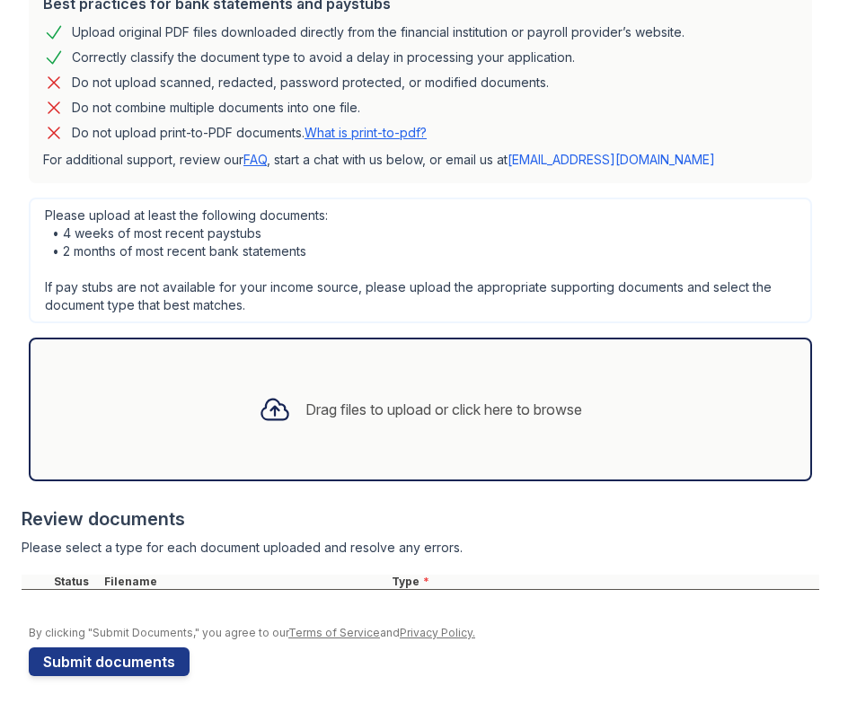
scroll to position [478, 0]
click at [271, 646] on form "Application information Property * Paseo On Fifth Unit number * S-316 Target mo…" at bounding box center [424, 199] width 790 height 953
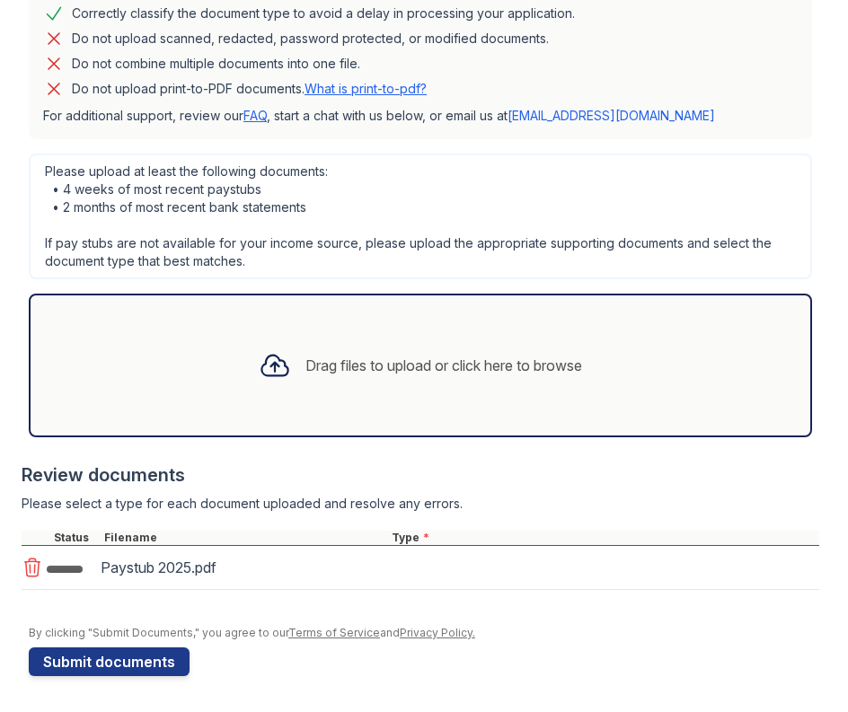
scroll to position [522, 0]
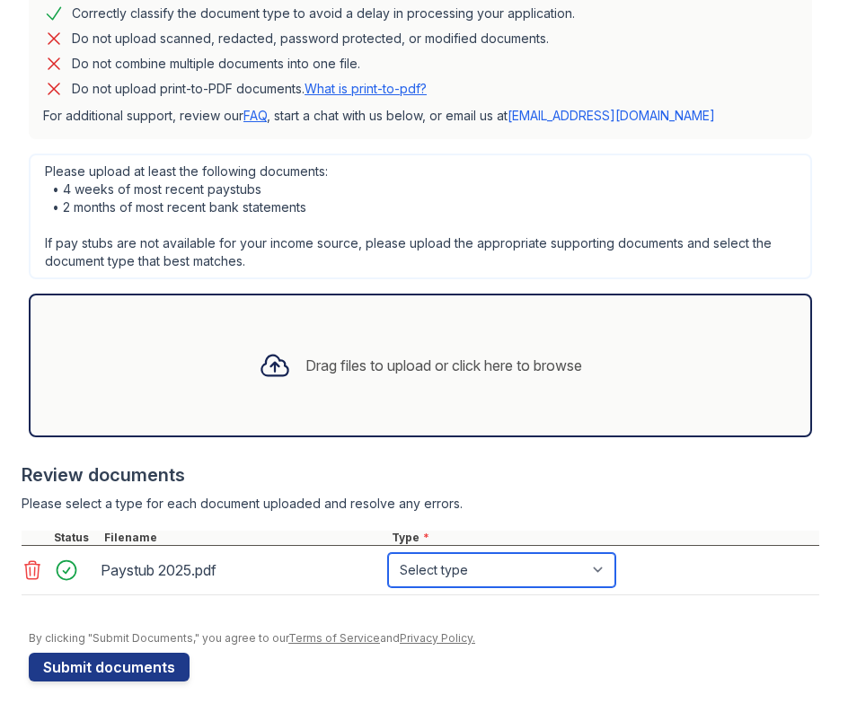
select select "paystub"
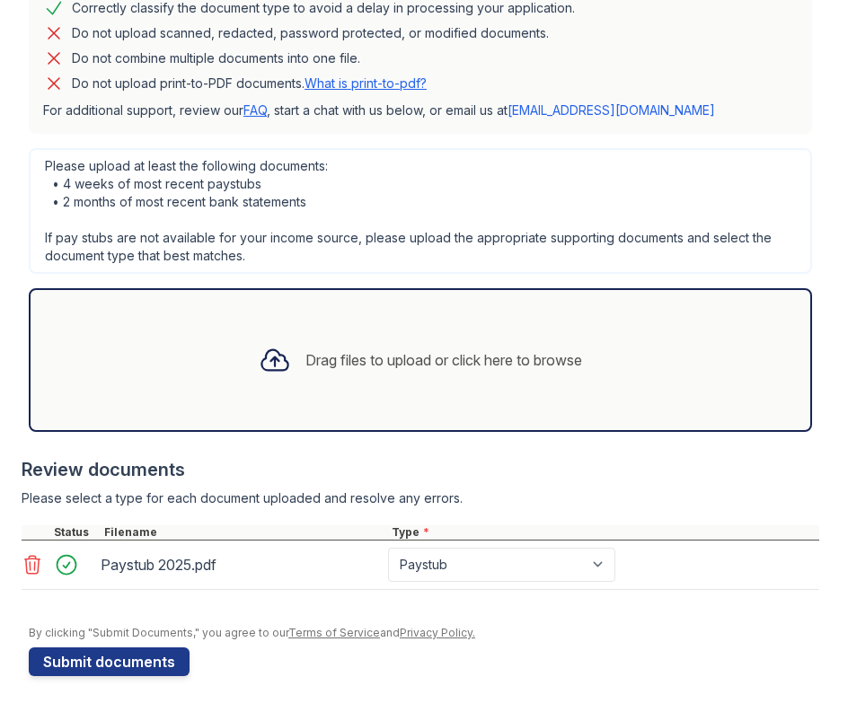
scroll to position [0, 0]
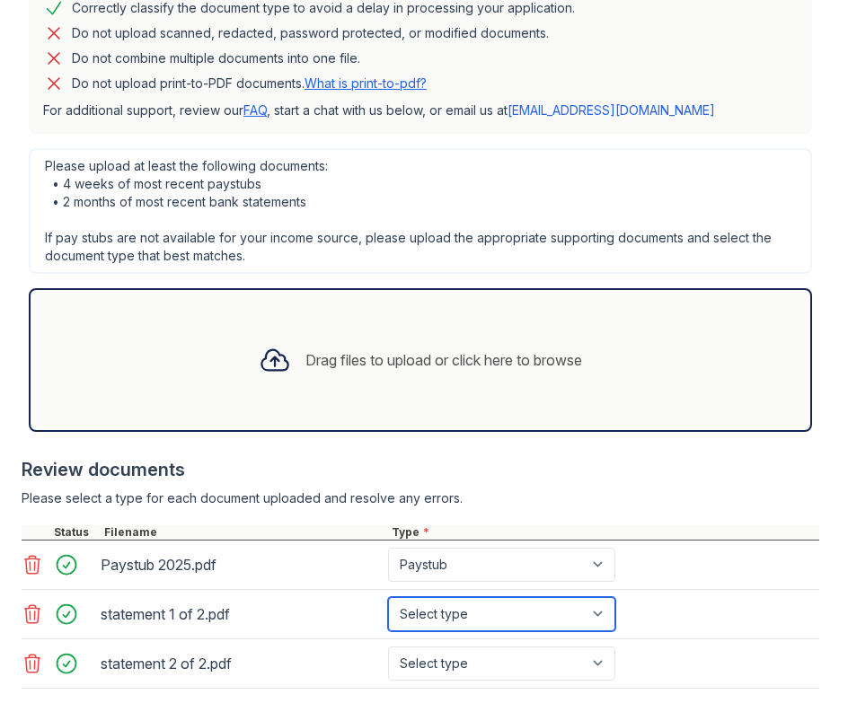
click at [457, 616] on select "Select type Paystub Bank Statement Offer Letter Tax Documents Benefit Award Let…" at bounding box center [501, 614] width 227 height 34
select select "bank_statement"
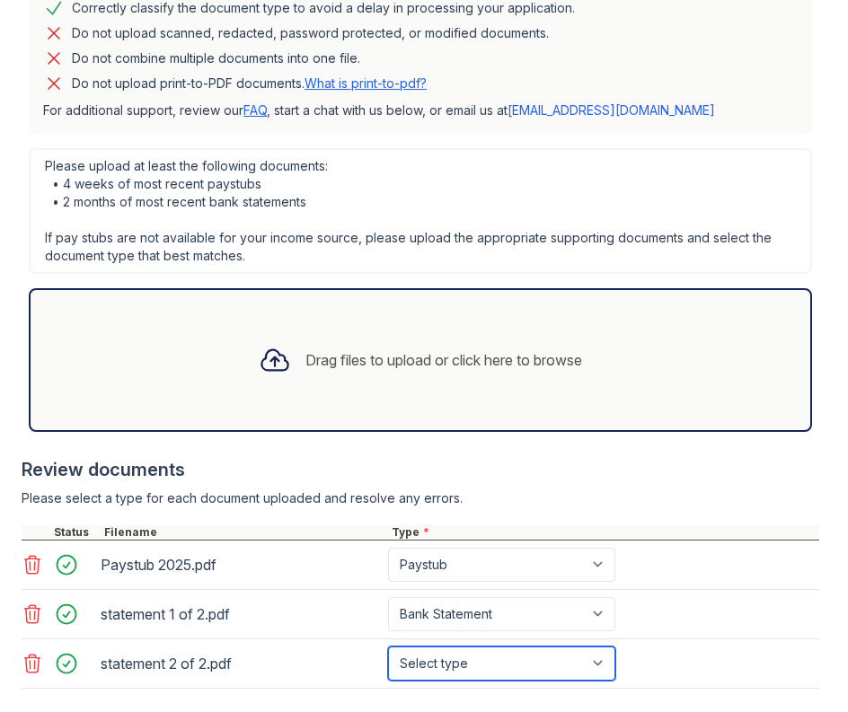
select select "bank_statement"
click at [346, 490] on div "Please select a type for each document uploaded and resolve any errors." at bounding box center [420, 498] width 797 height 18
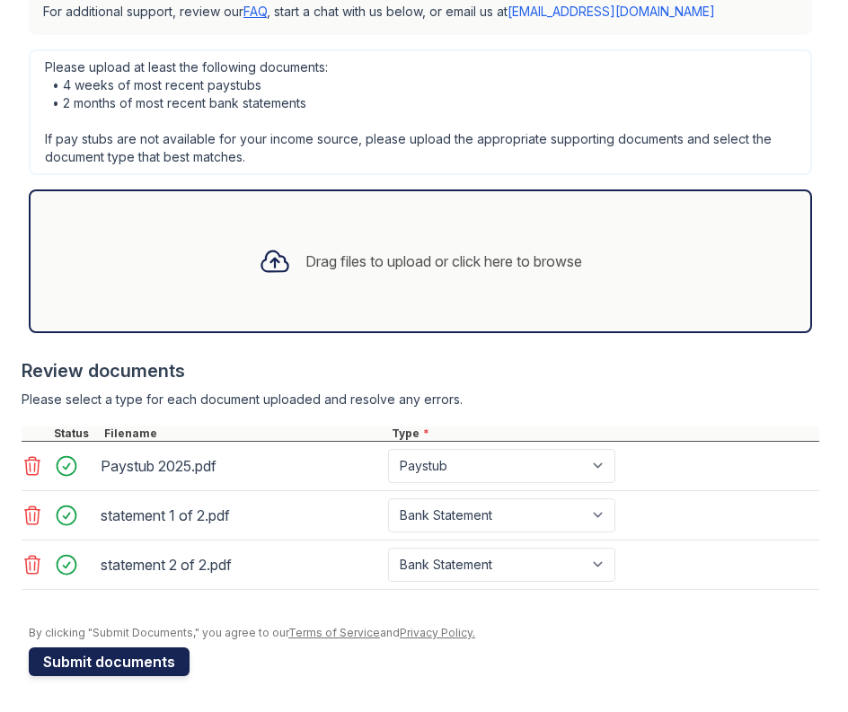
scroll to position [626, 0]
click at [116, 665] on button "Submit documents" at bounding box center [109, 661] width 161 height 29
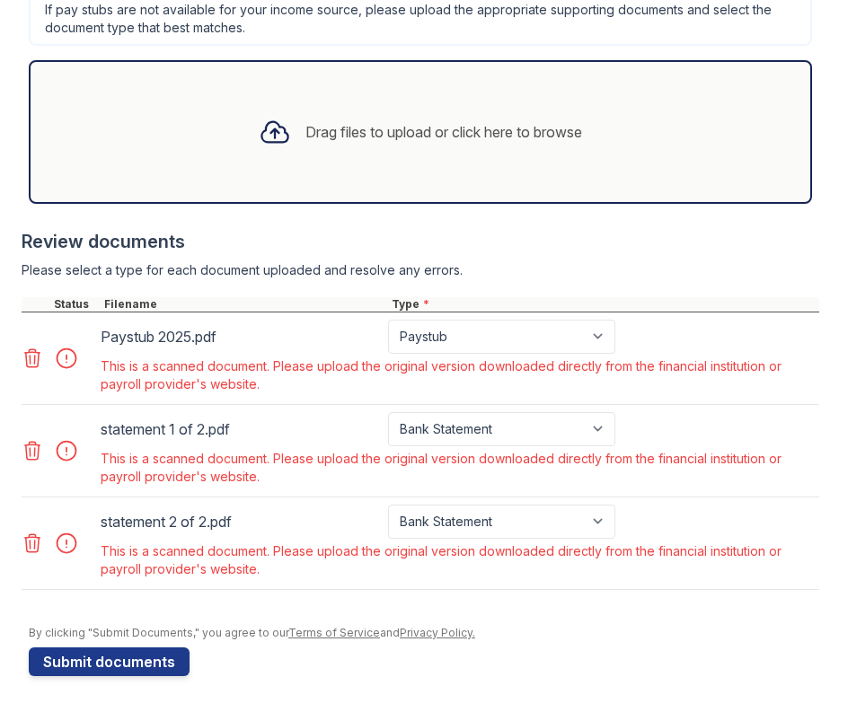
scroll to position [755, 0]
click at [35, 355] on icon at bounding box center [33, 358] width 22 height 22
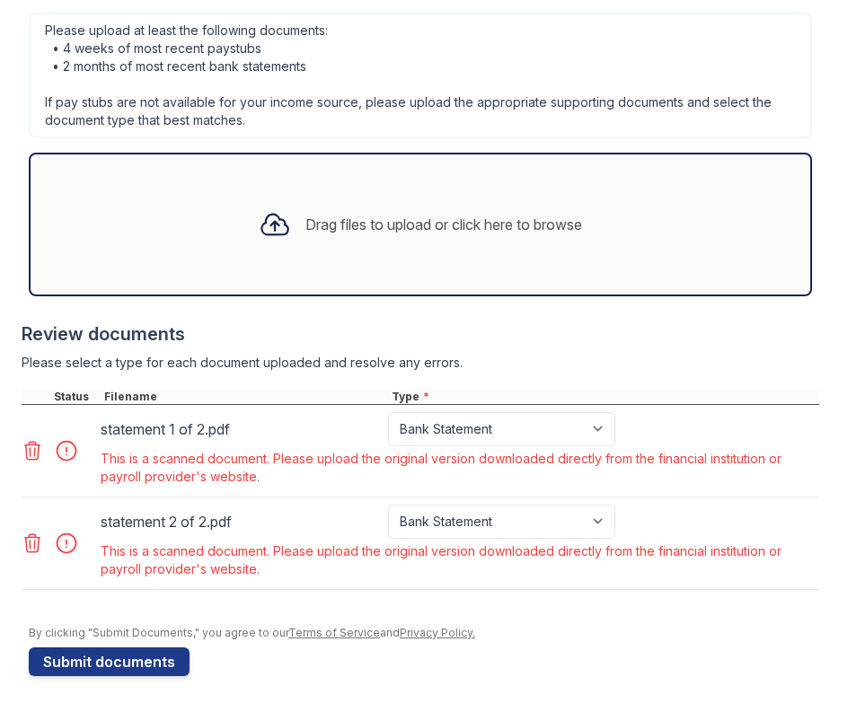
click at [33, 458] on icon at bounding box center [33, 451] width 22 height 22
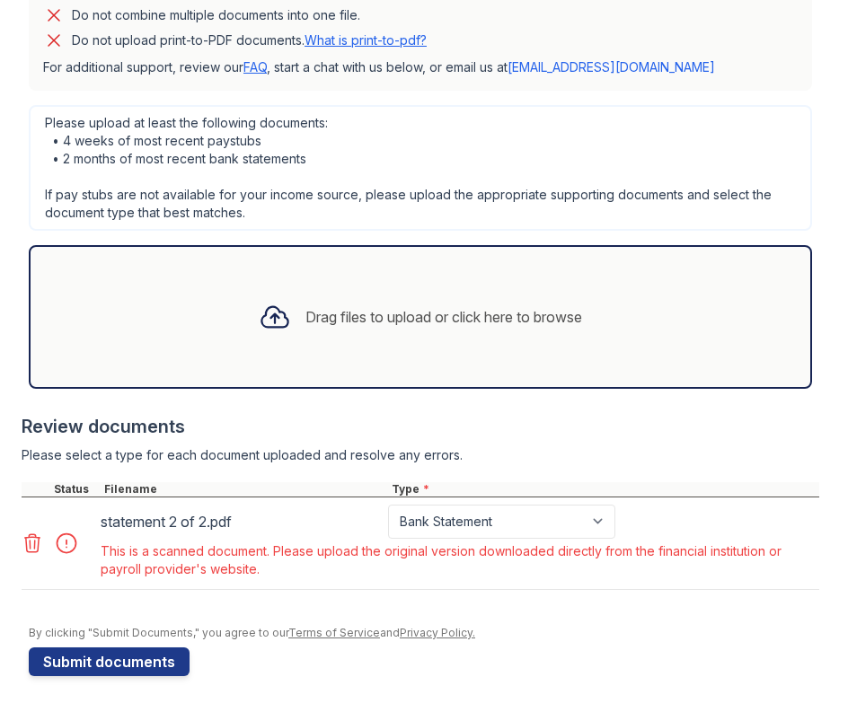
click at [33, 549] on icon at bounding box center [33, 543] width 22 height 22
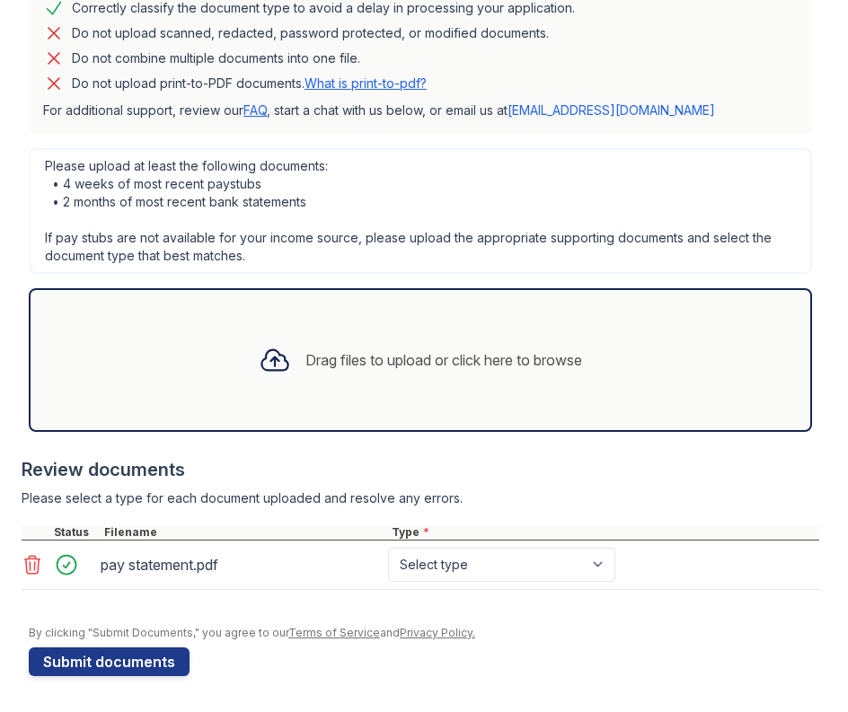
scroll to position [527, 0]
select select "paystub"
click at [332, 585] on div "pay statement.pdf Select type Paystub Bank Statement Offer Letter Tax Documents…" at bounding box center [420, 565] width 797 height 49
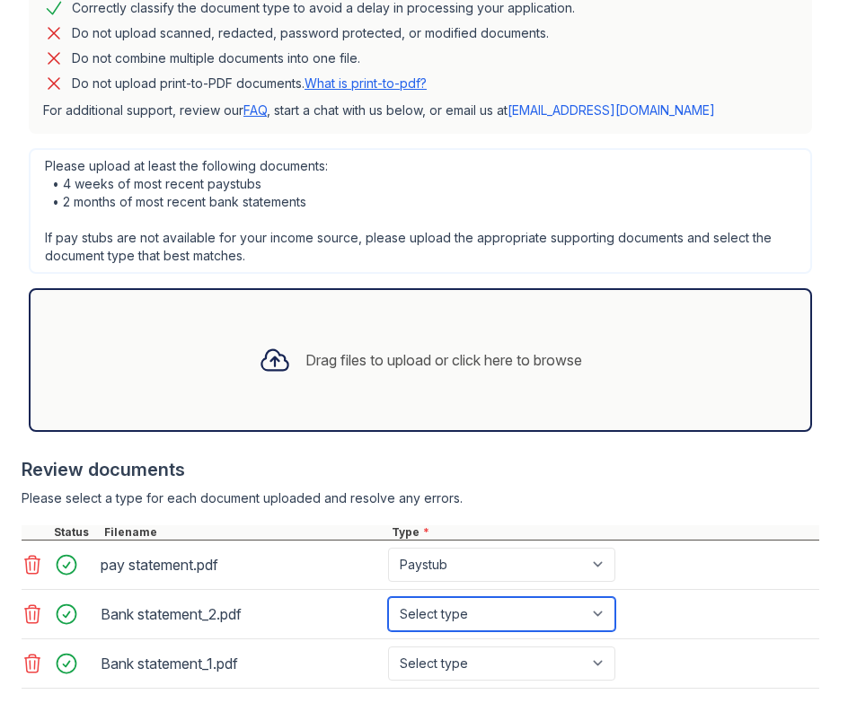
select select "bank_statement"
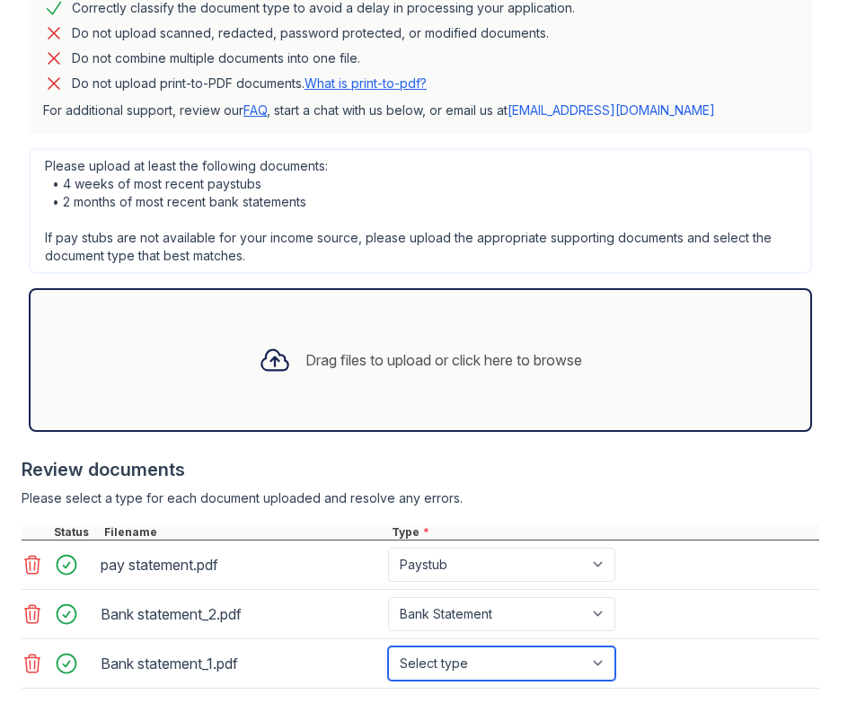
select select "bank_statement"
click at [336, 518] on div at bounding box center [420, 516] width 797 height 18
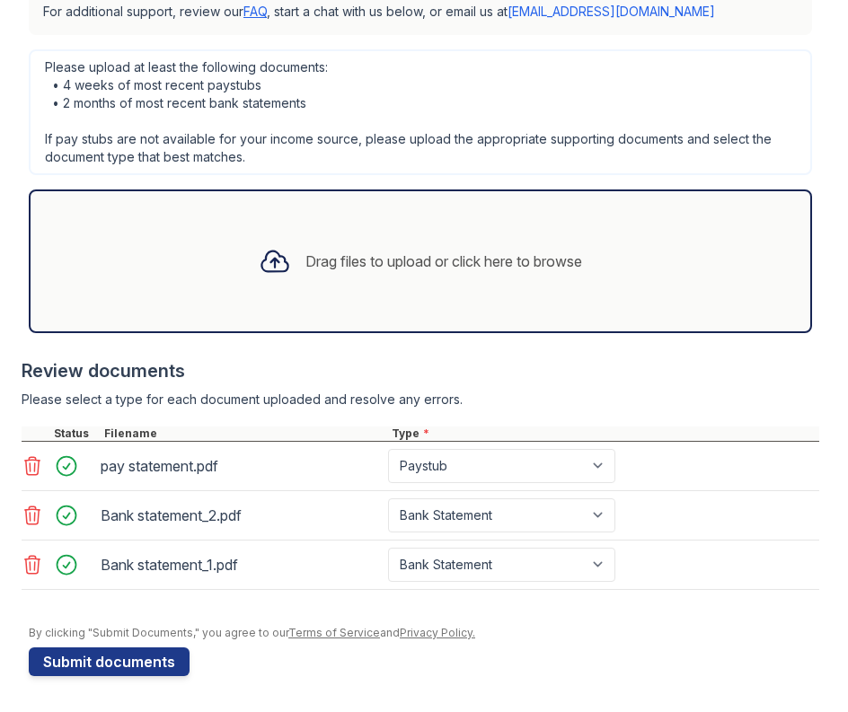
scroll to position [626, 0]
click at [145, 670] on button "Submit documents" at bounding box center [109, 661] width 161 height 29
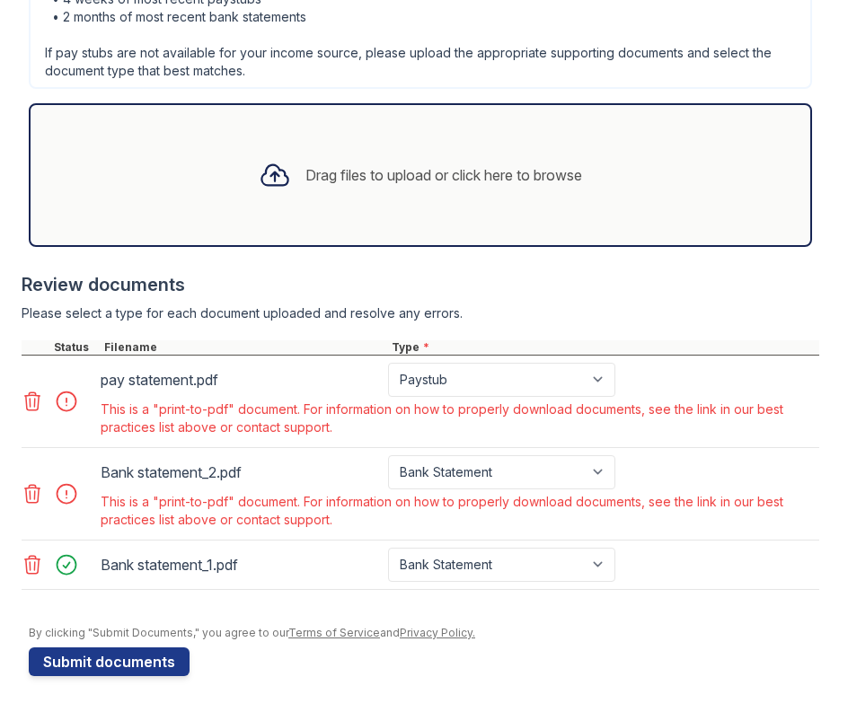
scroll to position [712, 0]
click at [34, 404] on icon at bounding box center [32, 401] width 15 height 18
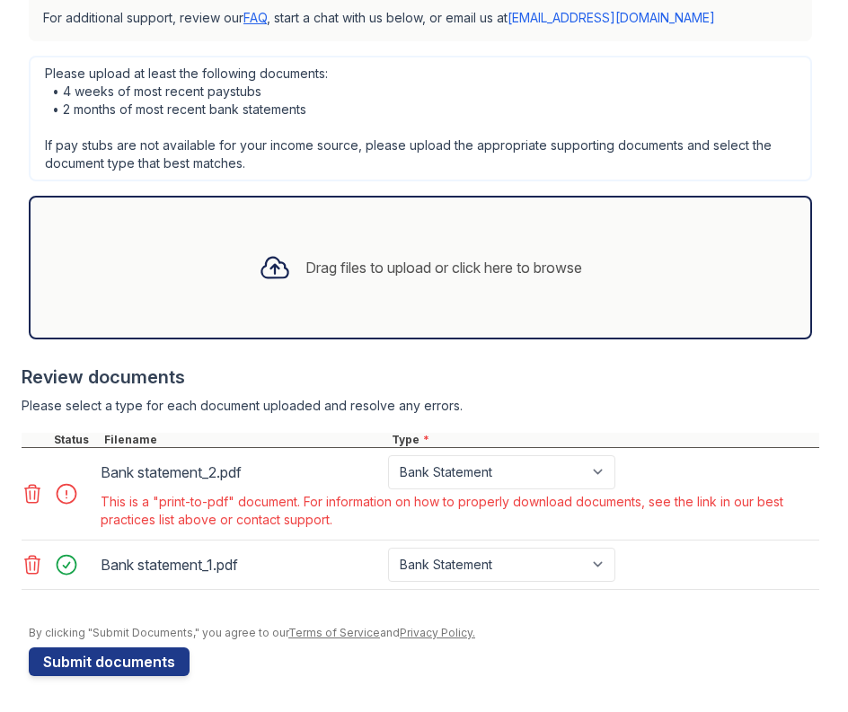
click at [27, 504] on icon at bounding box center [33, 494] width 22 height 22
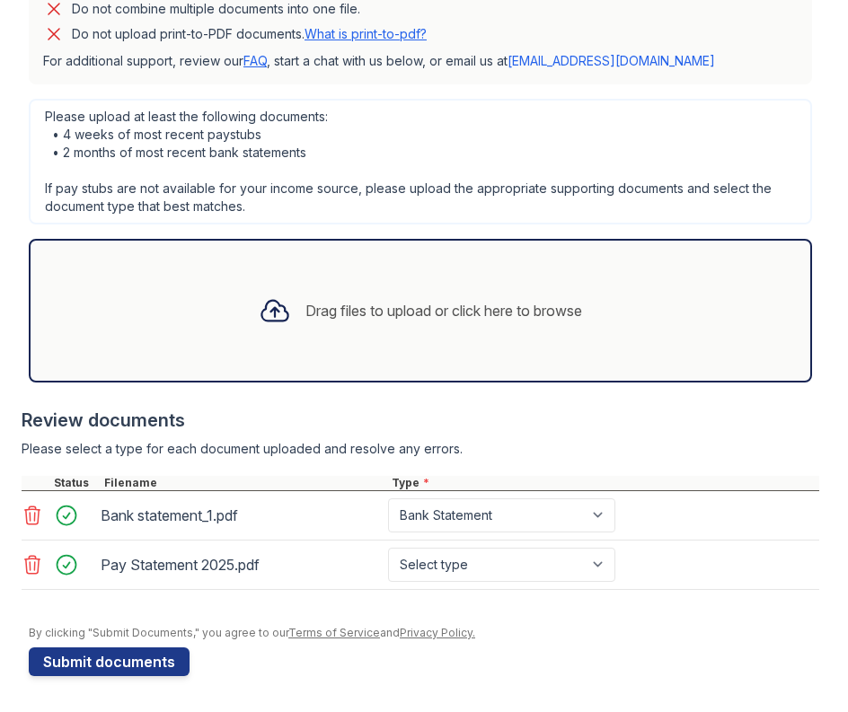
scroll to position [576, 0]
select select "paystub"
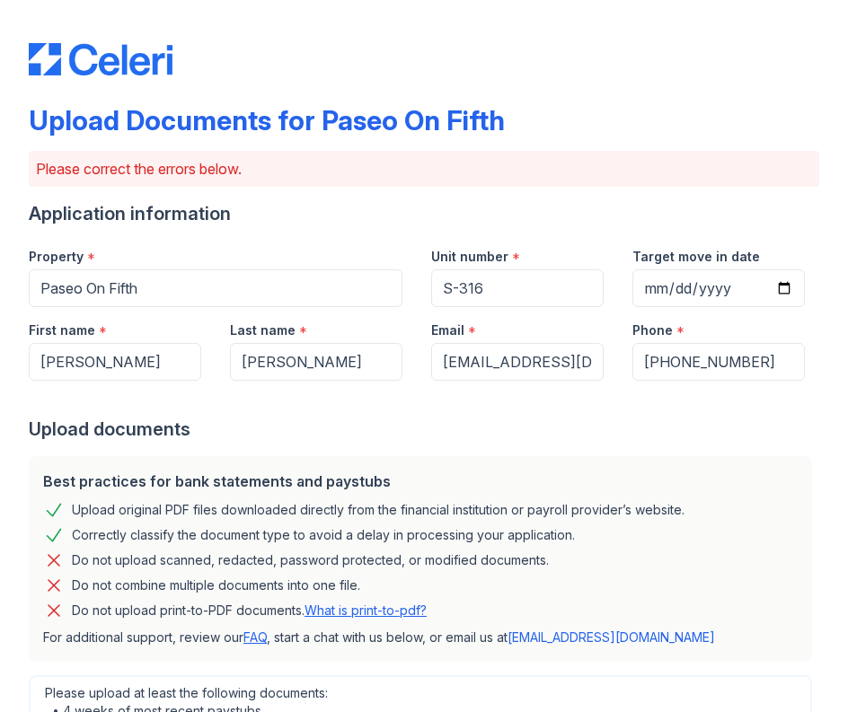
scroll to position [0, 0]
click at [487, 409] on div at bounding box center [424, 399] width 790 height 36
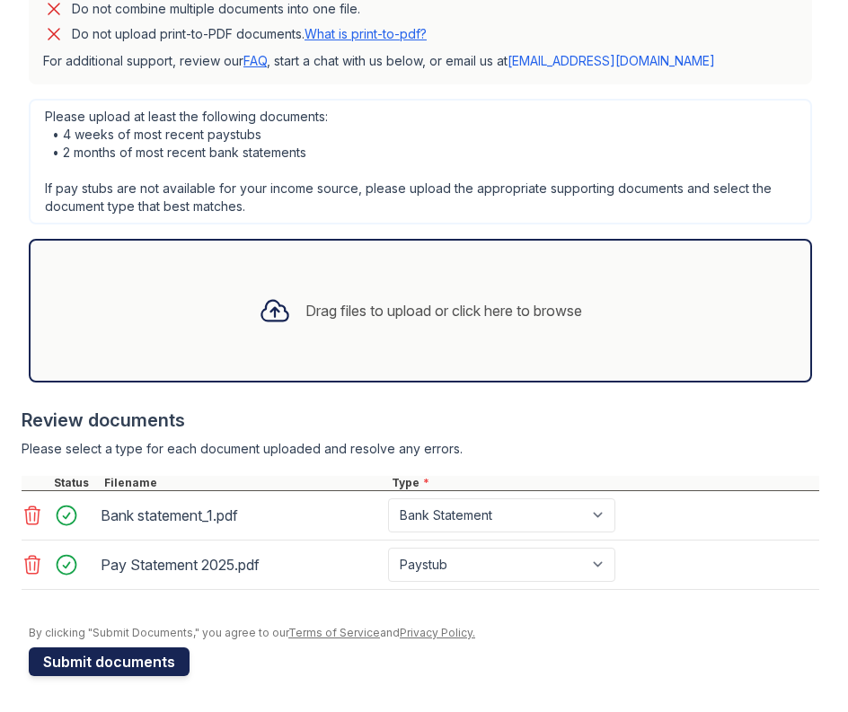
scroll to position [576, 0]
click at [83, 662] on button "Submit documents" at bounding box center [109, 661] width 161 height 29
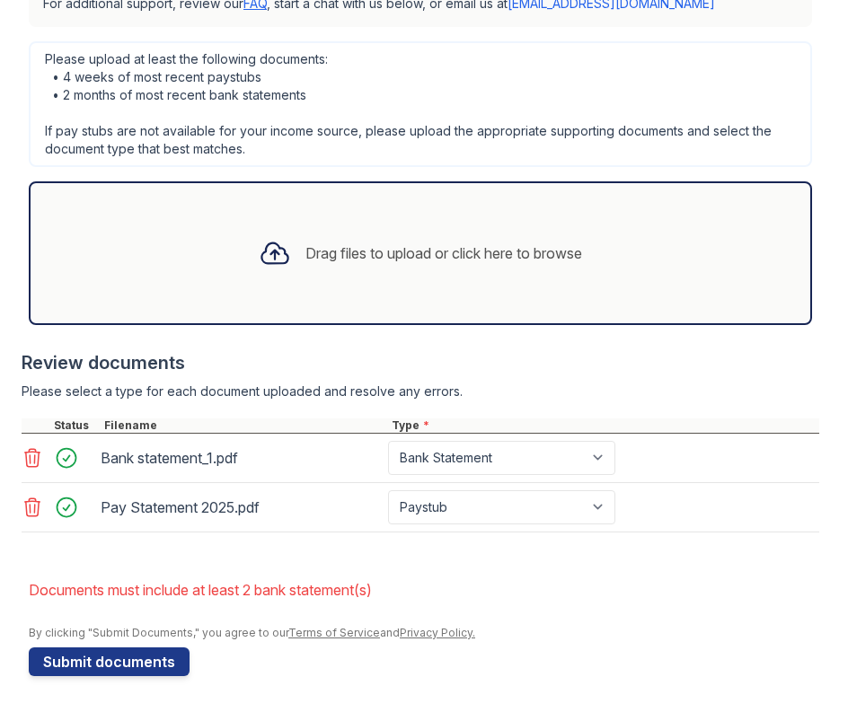
scroll to position [634, 0]
click at [138, 658] on button "Submit documents" at bounding box center [109, 661] width 161 height 29
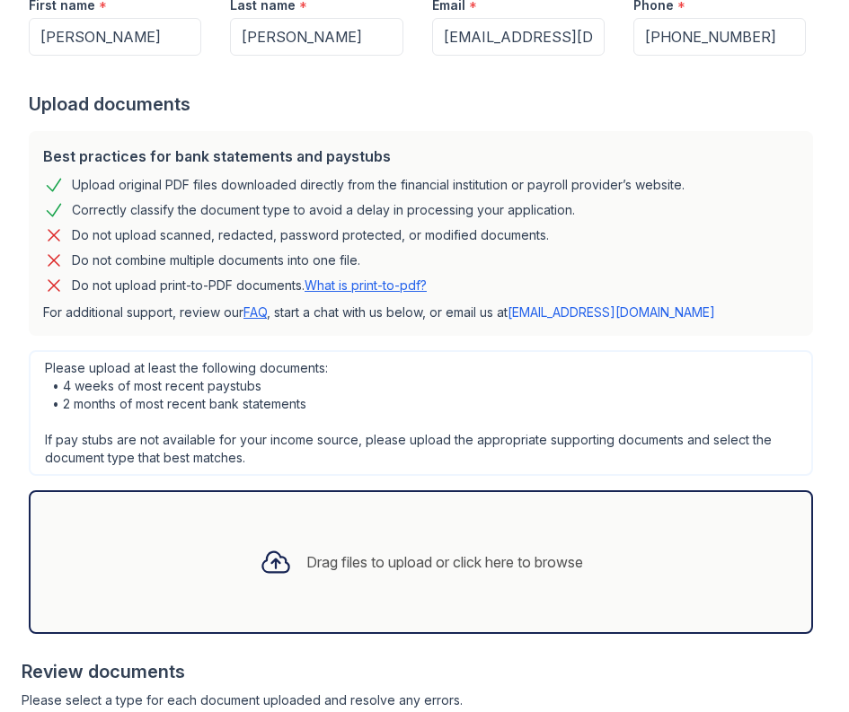
scroll to position [243, 0]
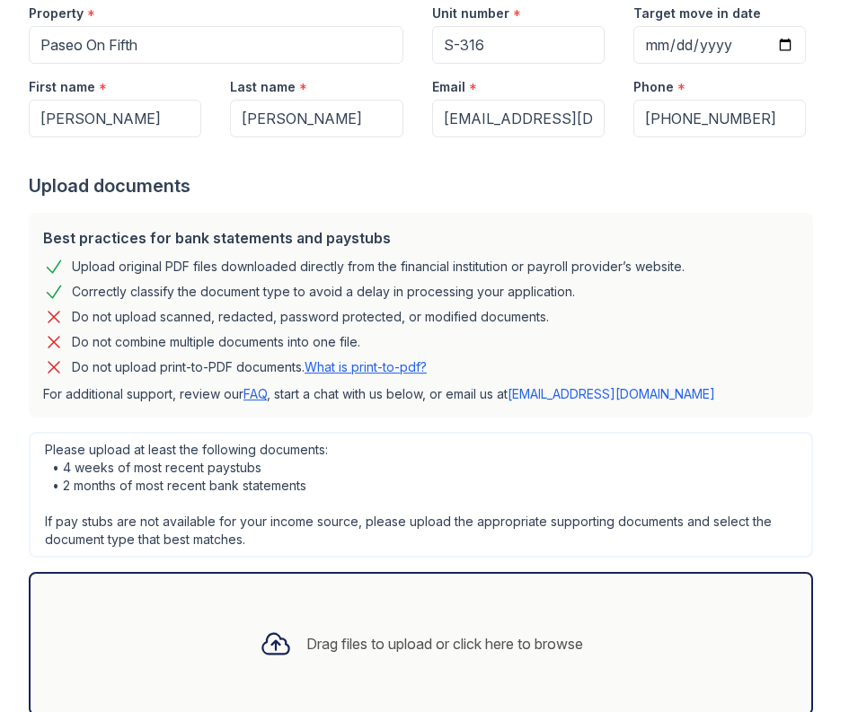
click at [224, 104] on div "Last name * [PERSON_NAME]" at bounding box center [315, 101] width 201 height 74
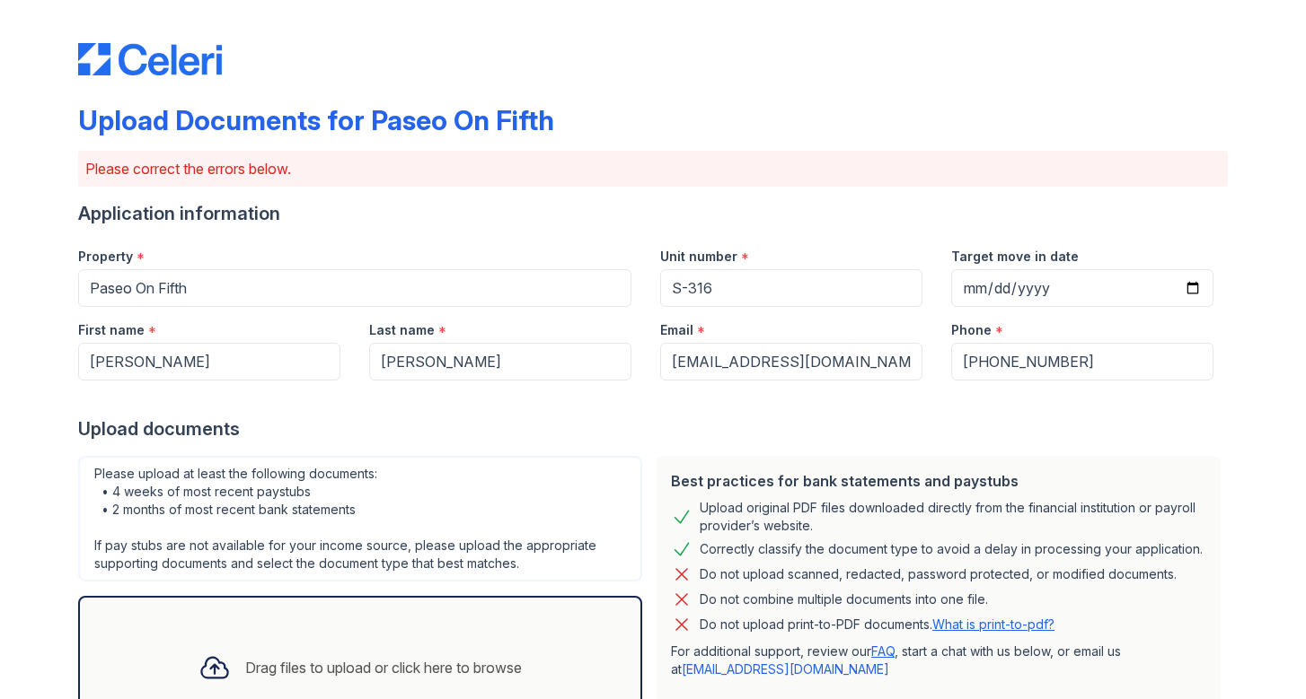
scroll to position [0, 0]
